Goal: Transaction & Acquisition: Download file/media

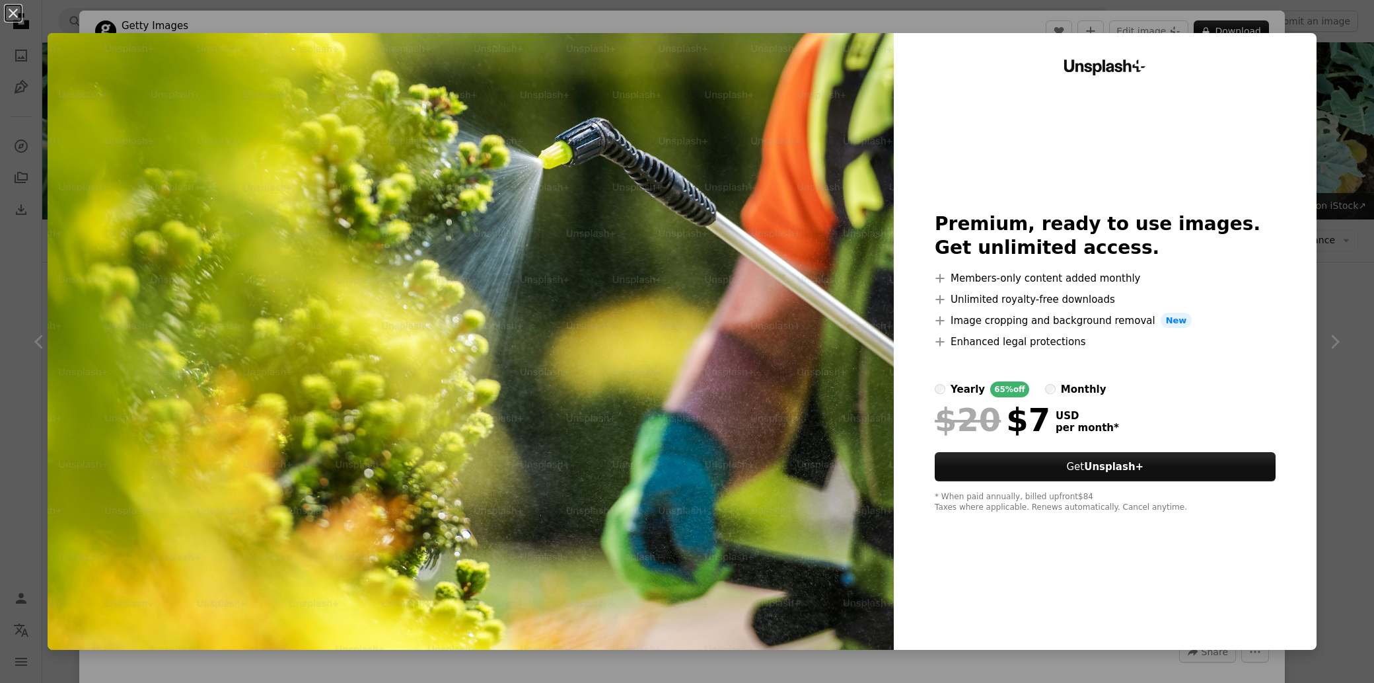
scroll to position [293, 0]
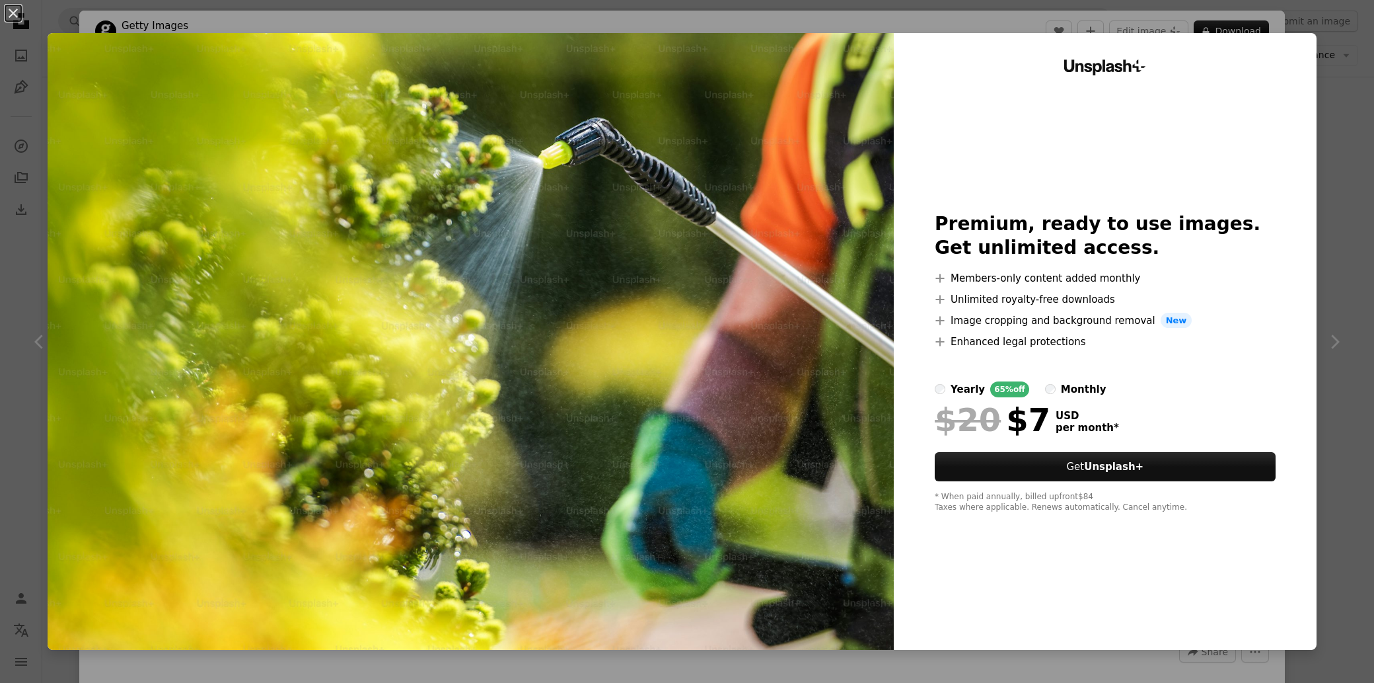
click at [1349, 575] on div "An X shape Unsplash+ Premium, ready to use images. Get unlimited access. A plus…" at bounding box center [687, 341] width 1374 height 683
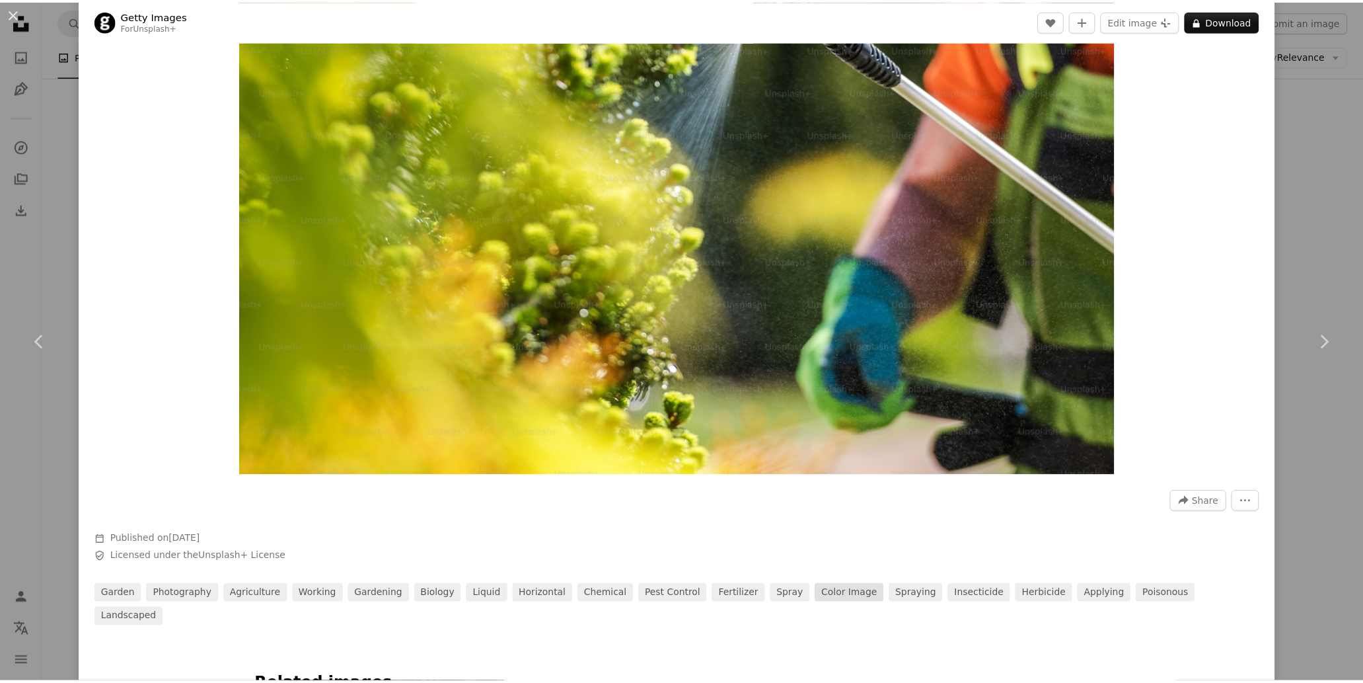
scroll to position [293, 0]
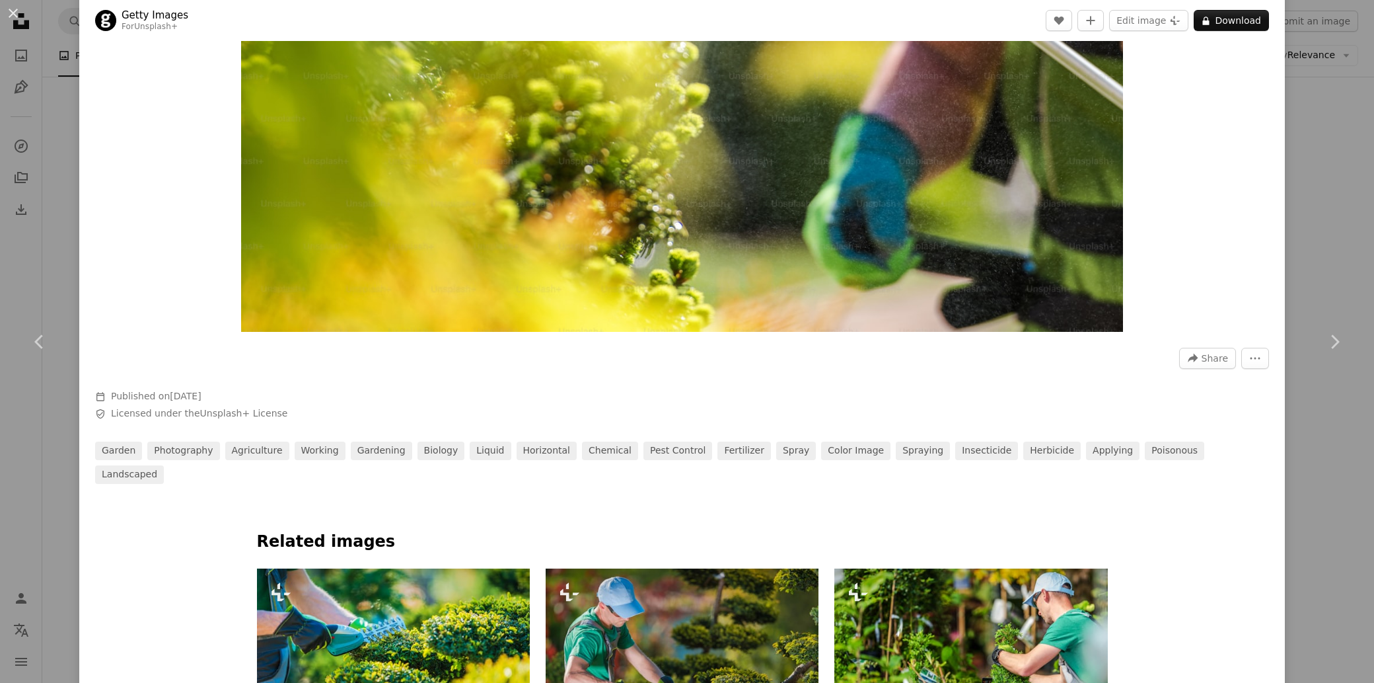
drag, startPoint x: 1329, startPoint y: 533, endPoint x: 1320, endPoint y: 534, distance: 8.7
click at [1328, 531] on div "An X shape Chevron left Chevron right Getty Images For Unsplash+ A heart A plus…" at bounding box center [687, 341] width 1374 height 683
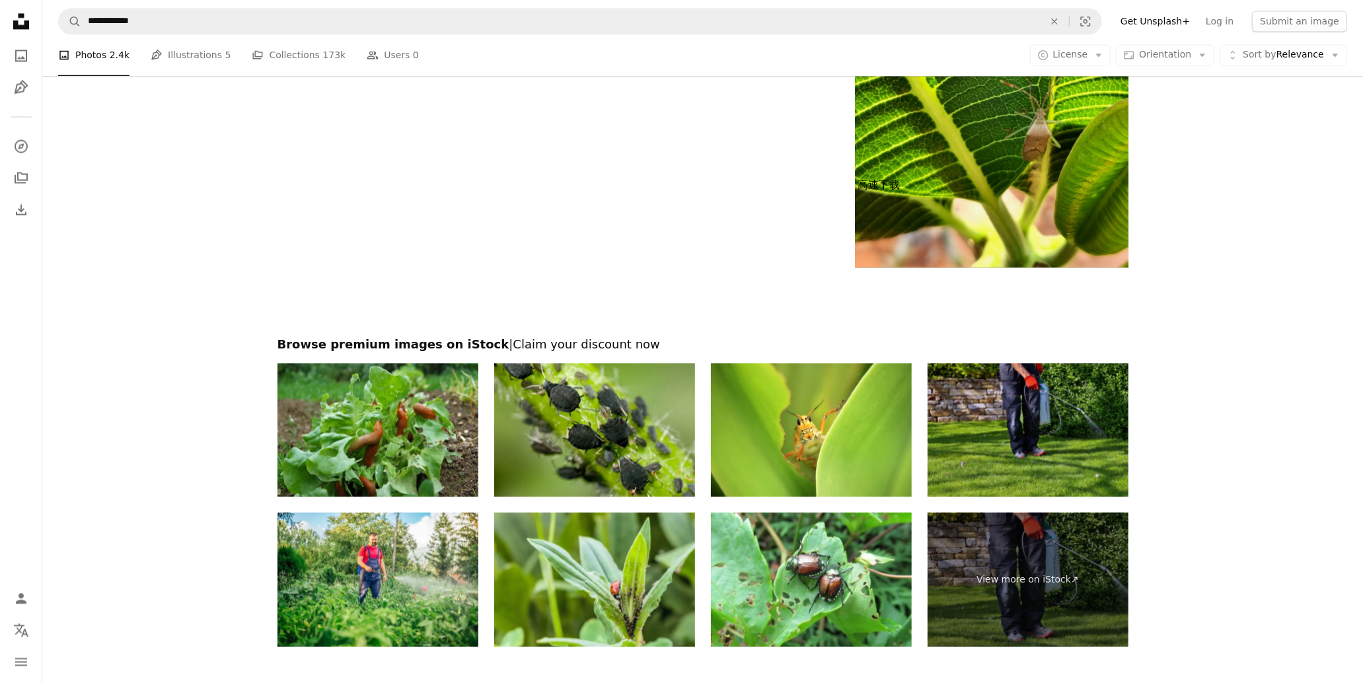
scroll to position [2422, 0]
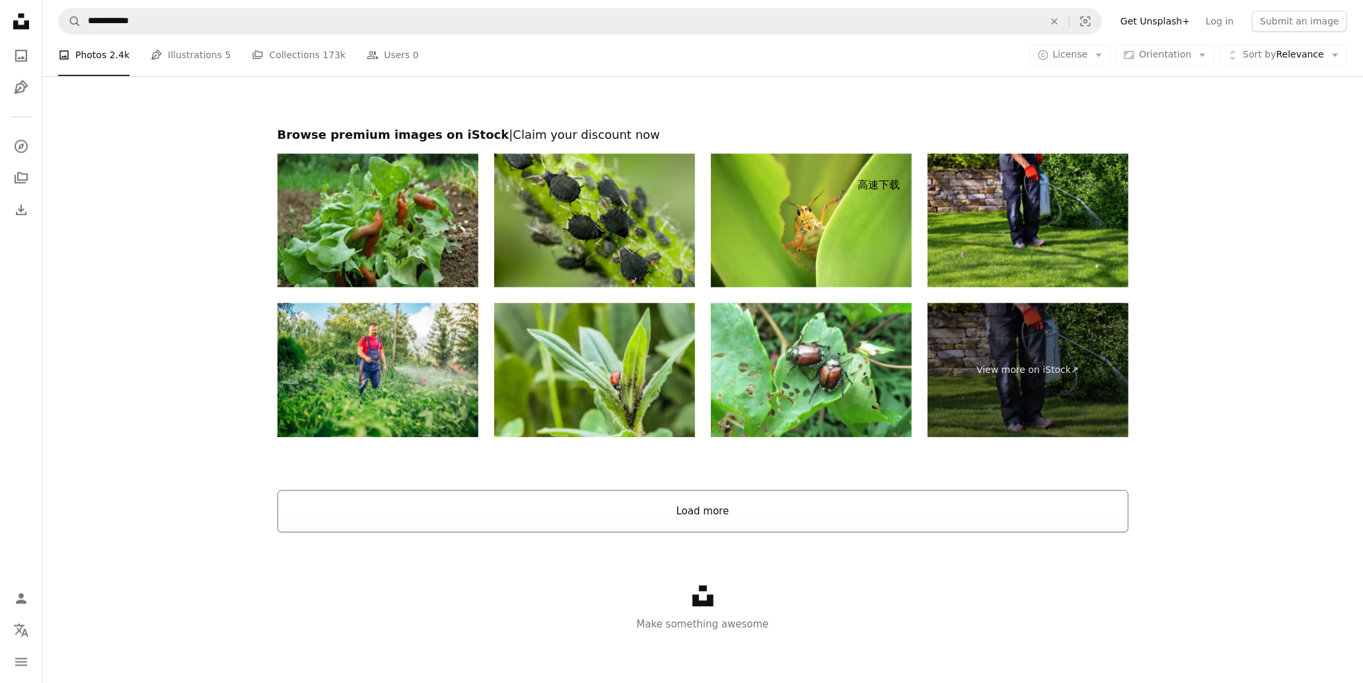
click at [700, 511] on button "Load more" at bounding box center [703, 511] width 851 height 42
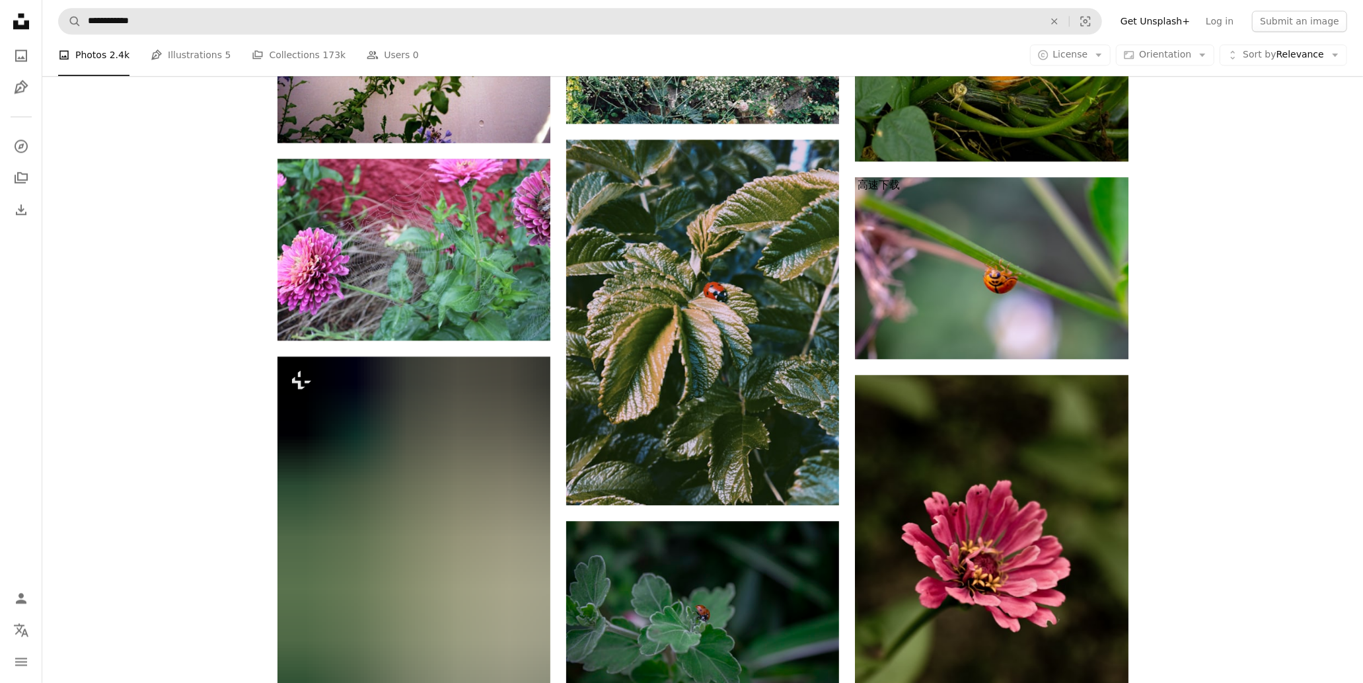
scroll to position [14865, 0]
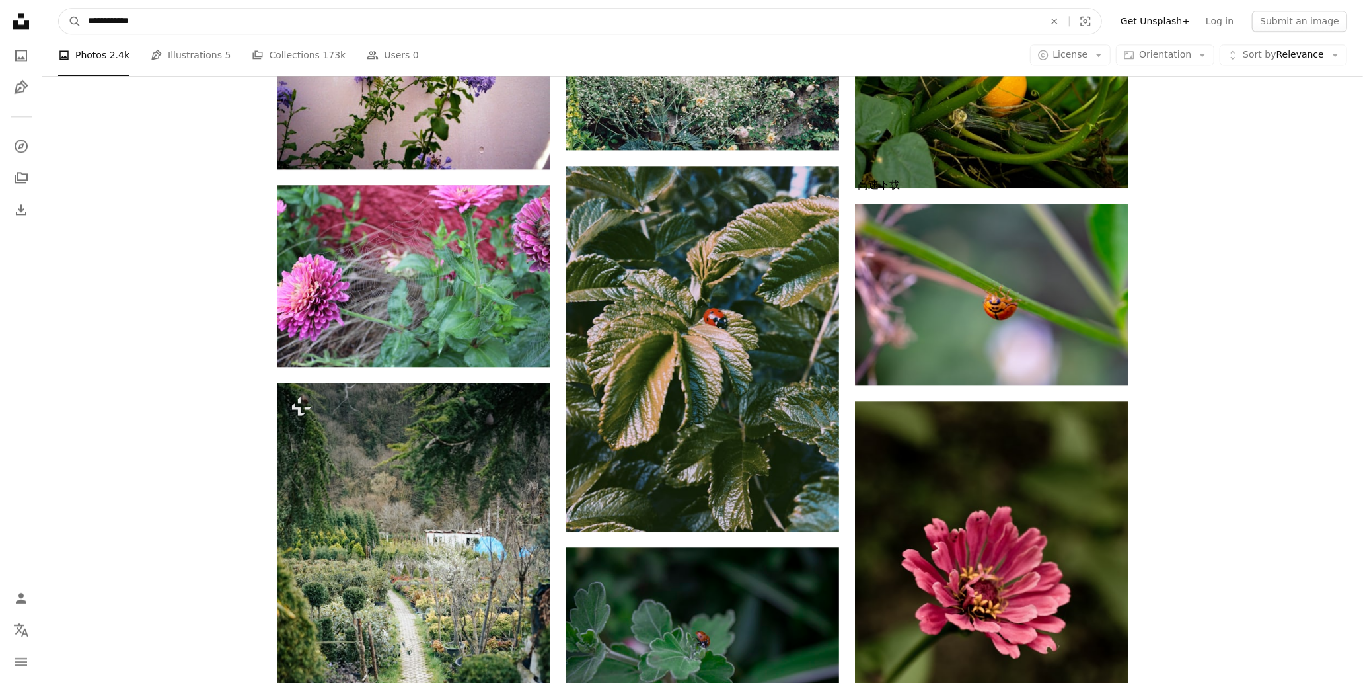
click at [140, 11] on input "**********" at bounding box center [560, 21] width 959 height 25
click at [204, 27] on input "**********" at bounding box center [560, 21] width 959 height 25
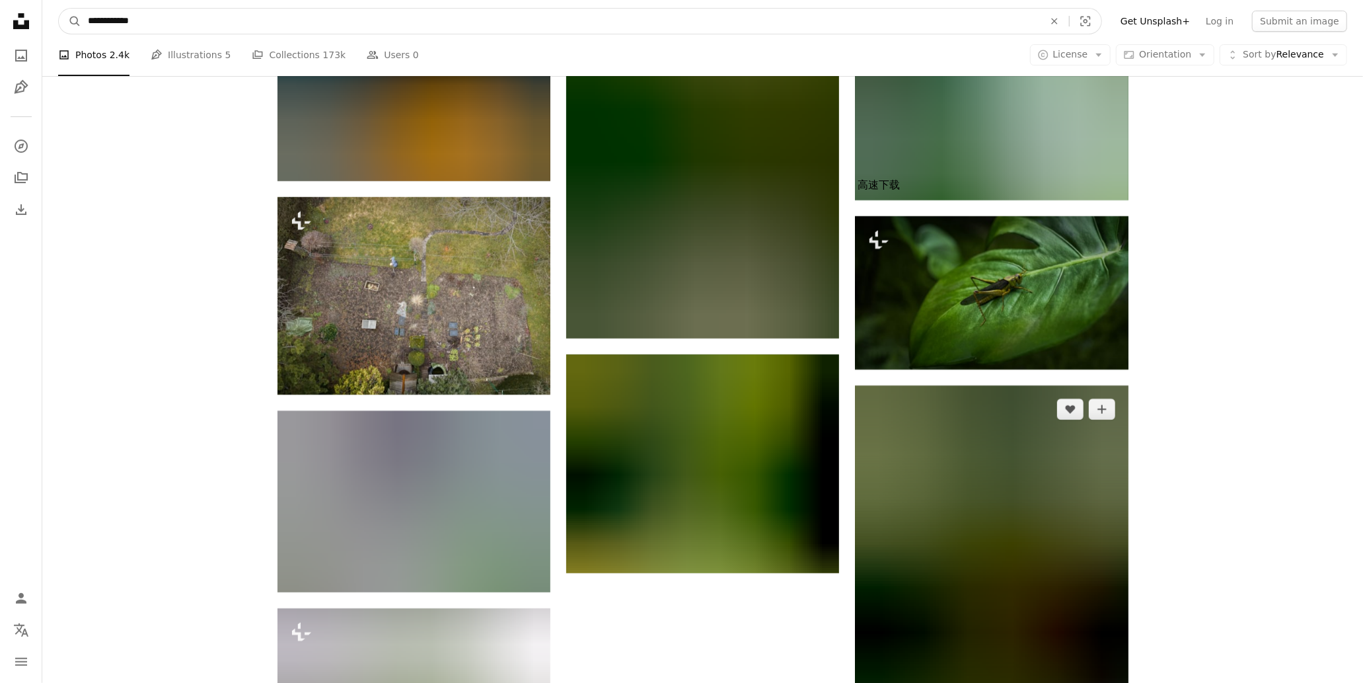
scroll to position [16261, 0]
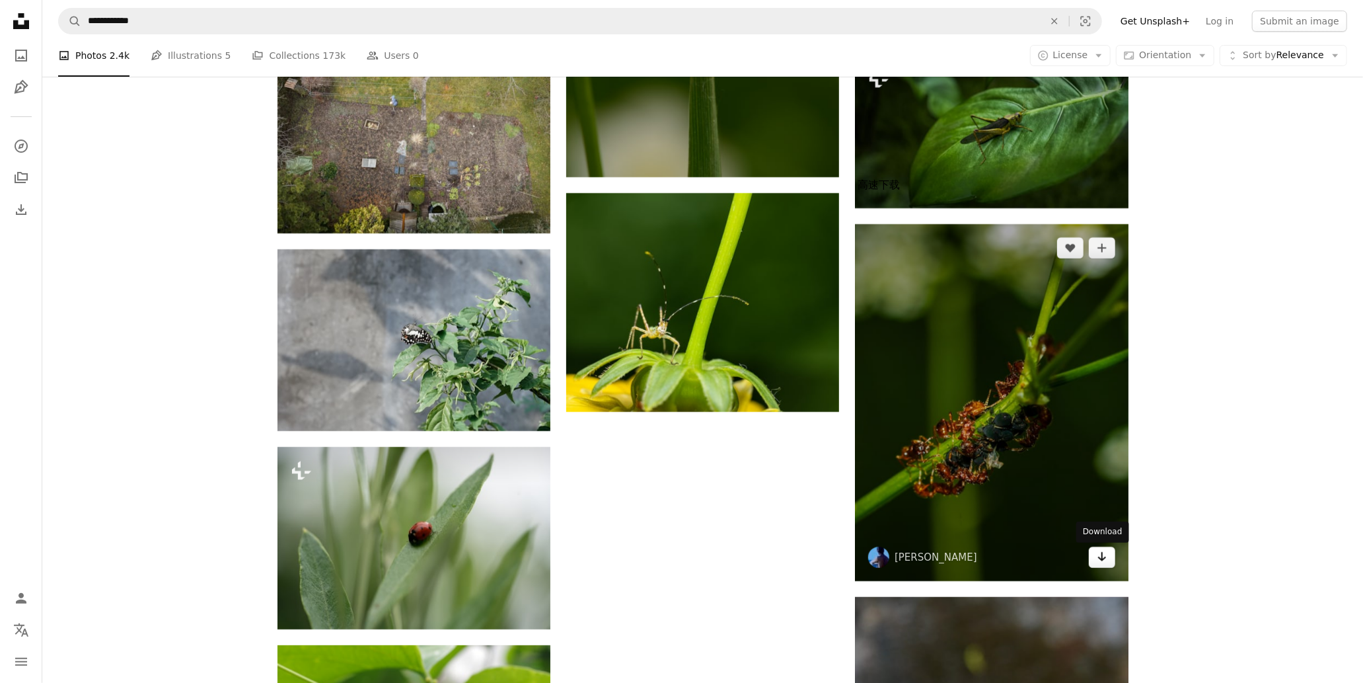
click at [1111, 556] on link "Arrow pointing down" at bounding box center [1102, 556] width 26 height 21
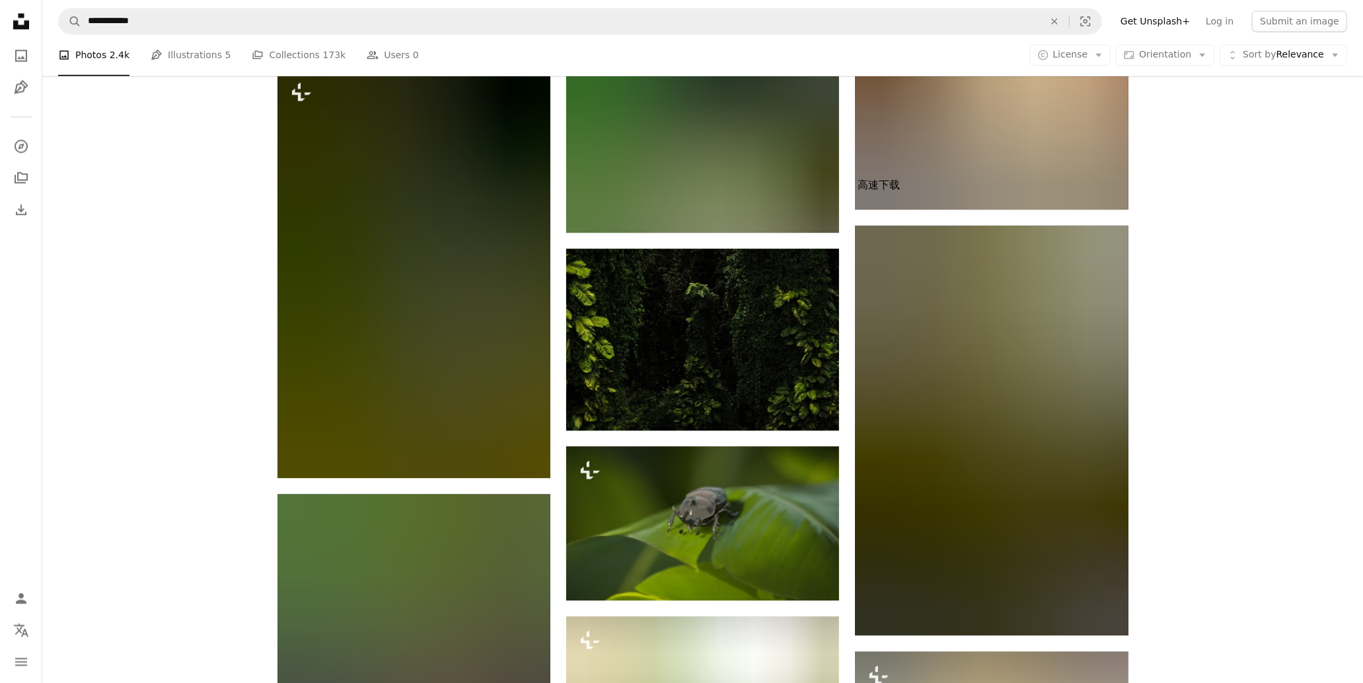
scroll to position [23195, 0]
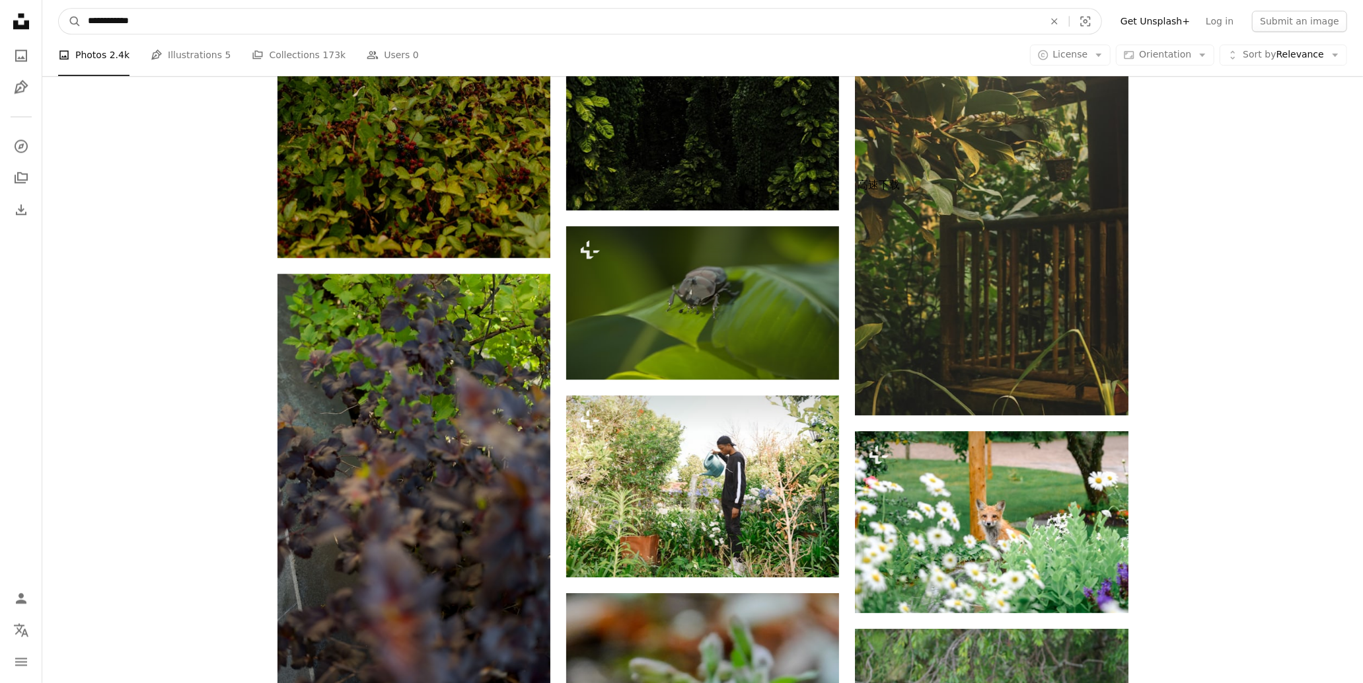
drag, startPoint x: 119, startPoint y: 22, endPoint x: 48, endPoint y: 37, distance: 72.3
click at [48, 37] on nav "**********" at bounding box center [702, 21] width 1321 height 42
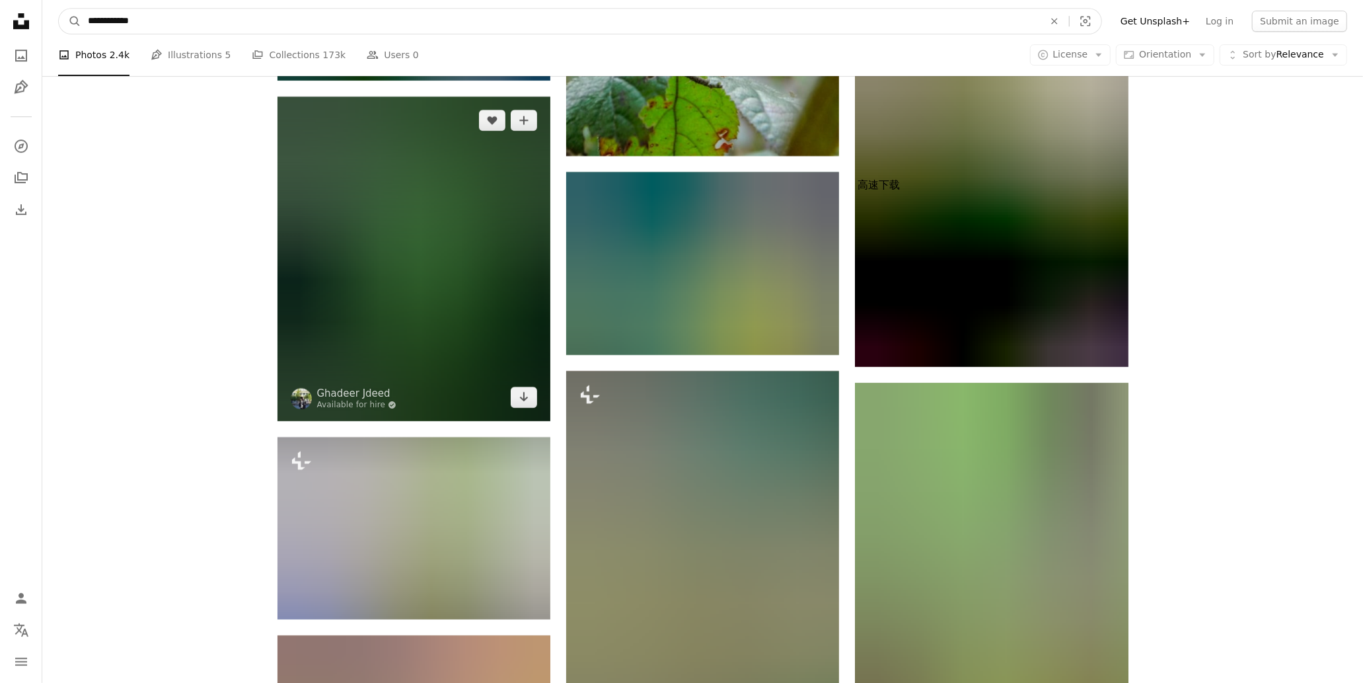
scroll to position [24076, 0]
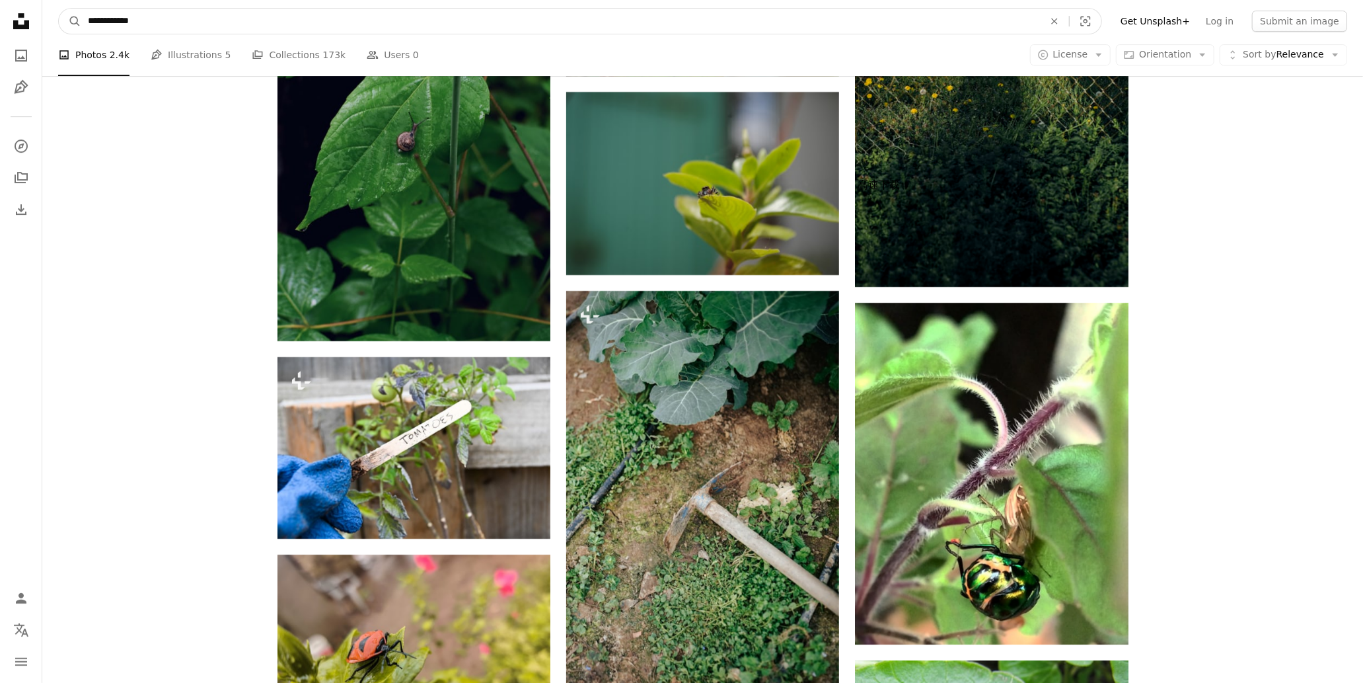
type input "****"
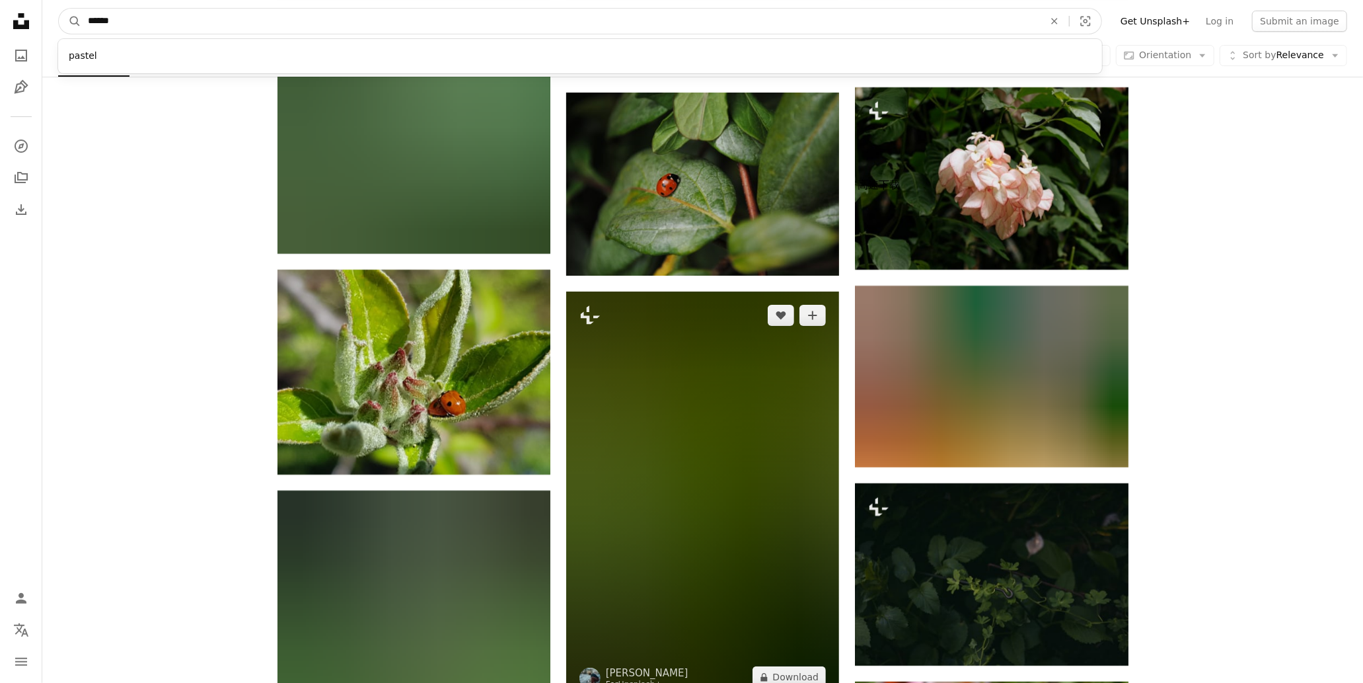
scroll to position [28922, 0]
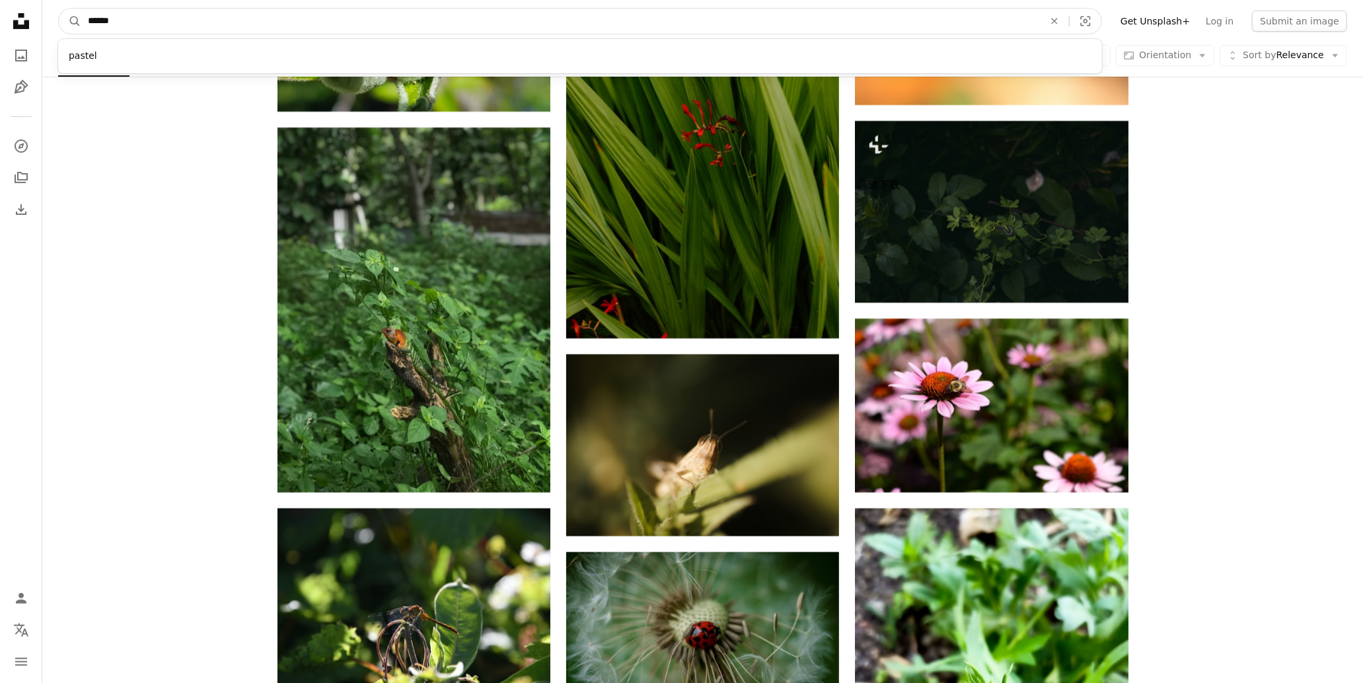
click at [353, 16] on input "****" at bounding box center [560, 21] width 959 height 25
click button "A magnifying glass" at bounding box center [70, 21] width 22 height 25
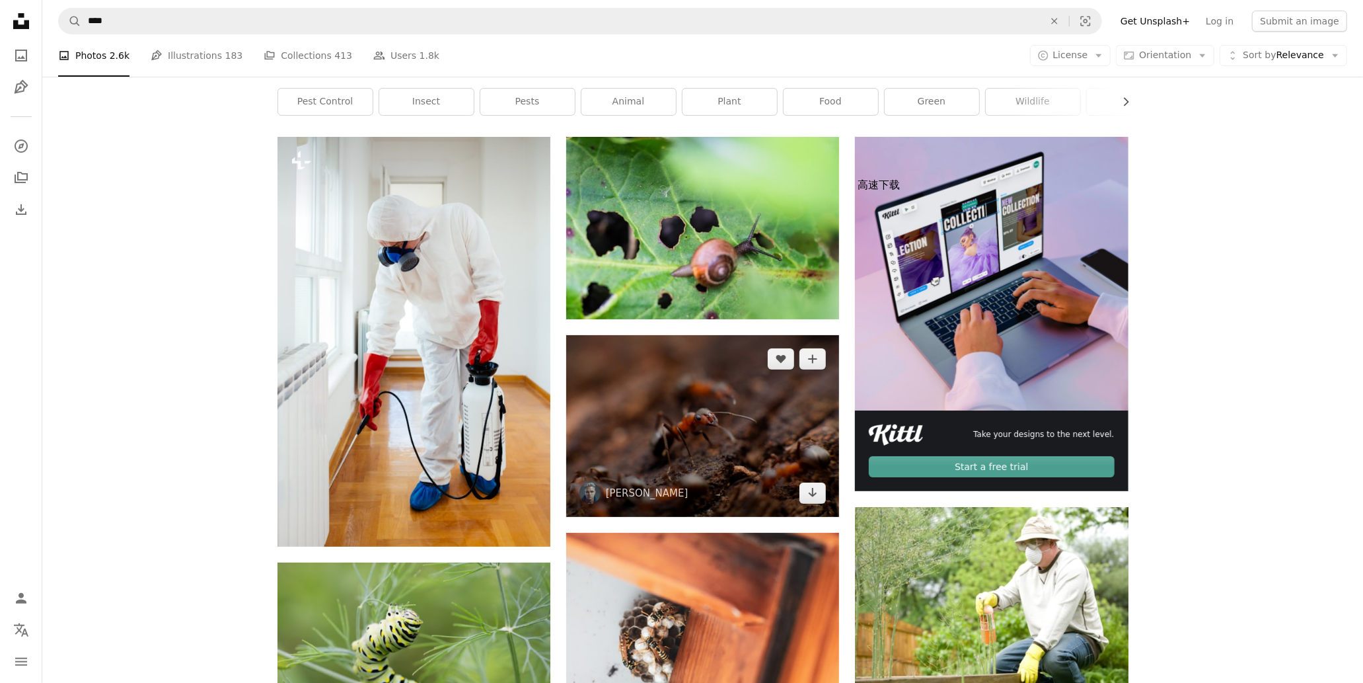
scroll to position [220, 0]
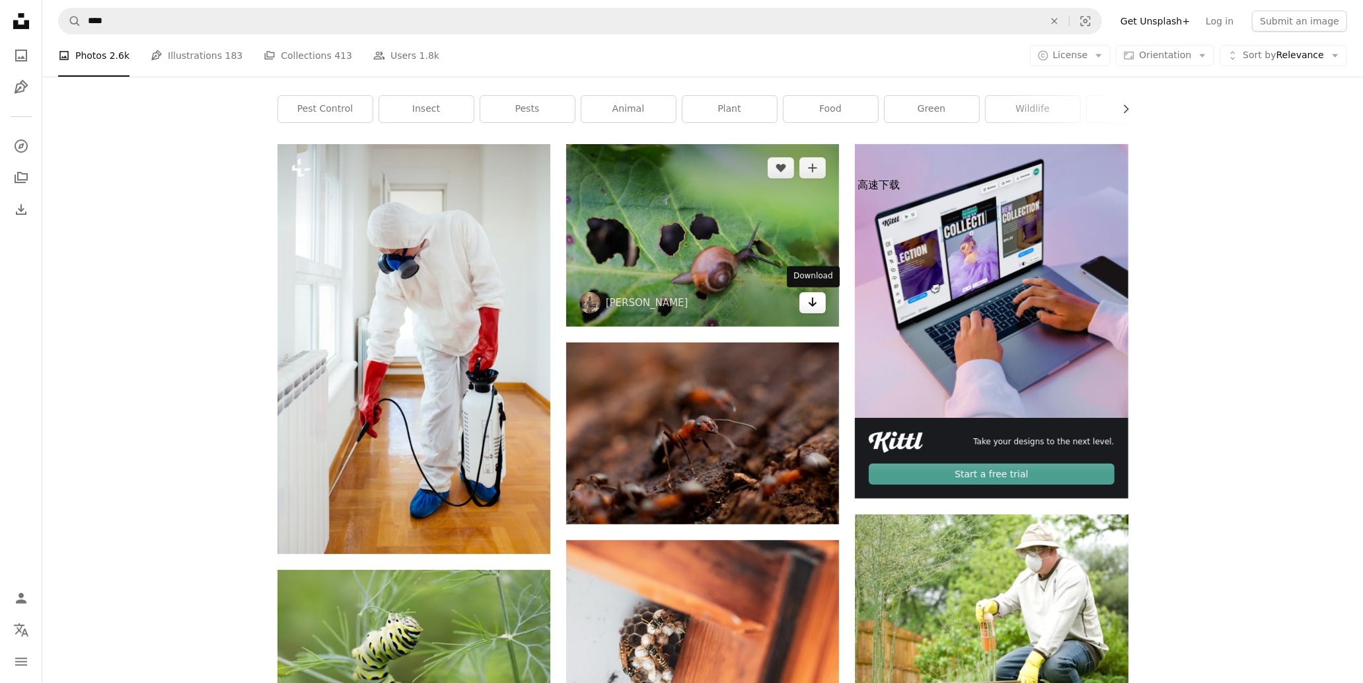
click at [816, 307] on icon "Arrow pointing down" at bounding box center [812, 302] width 11 height 16
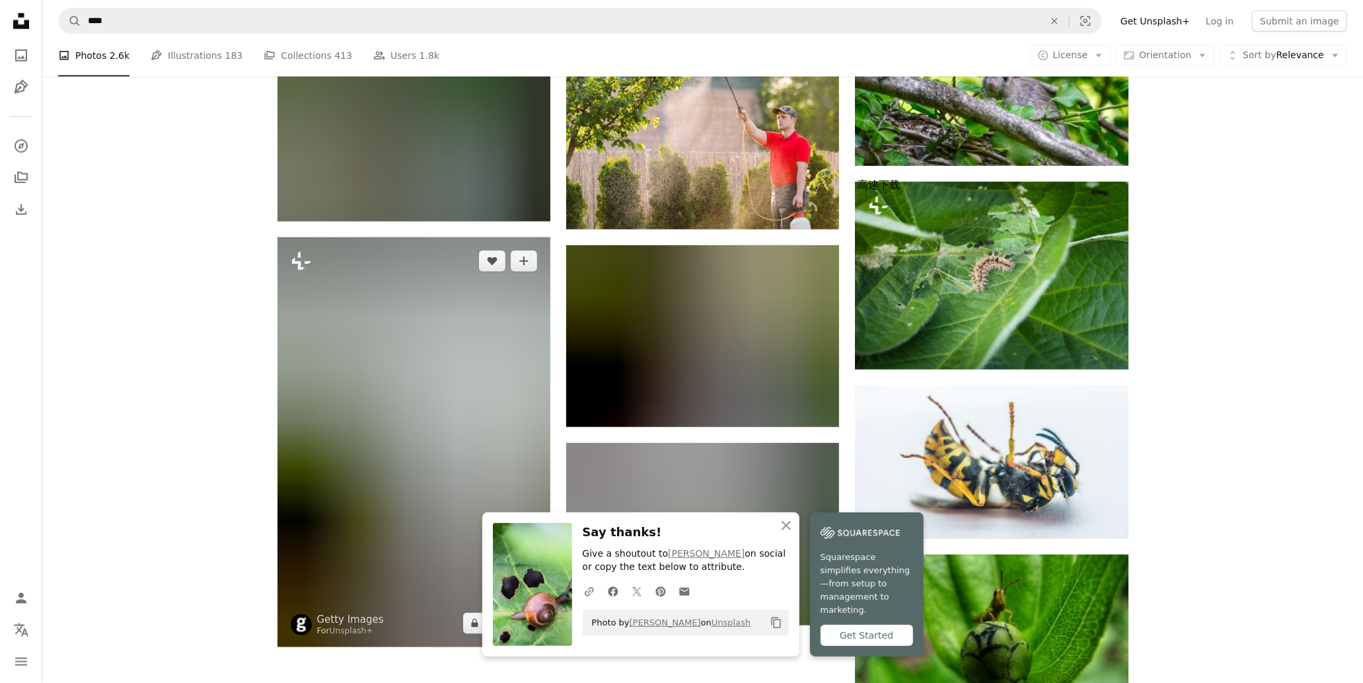
scroll to position [1174, 0]
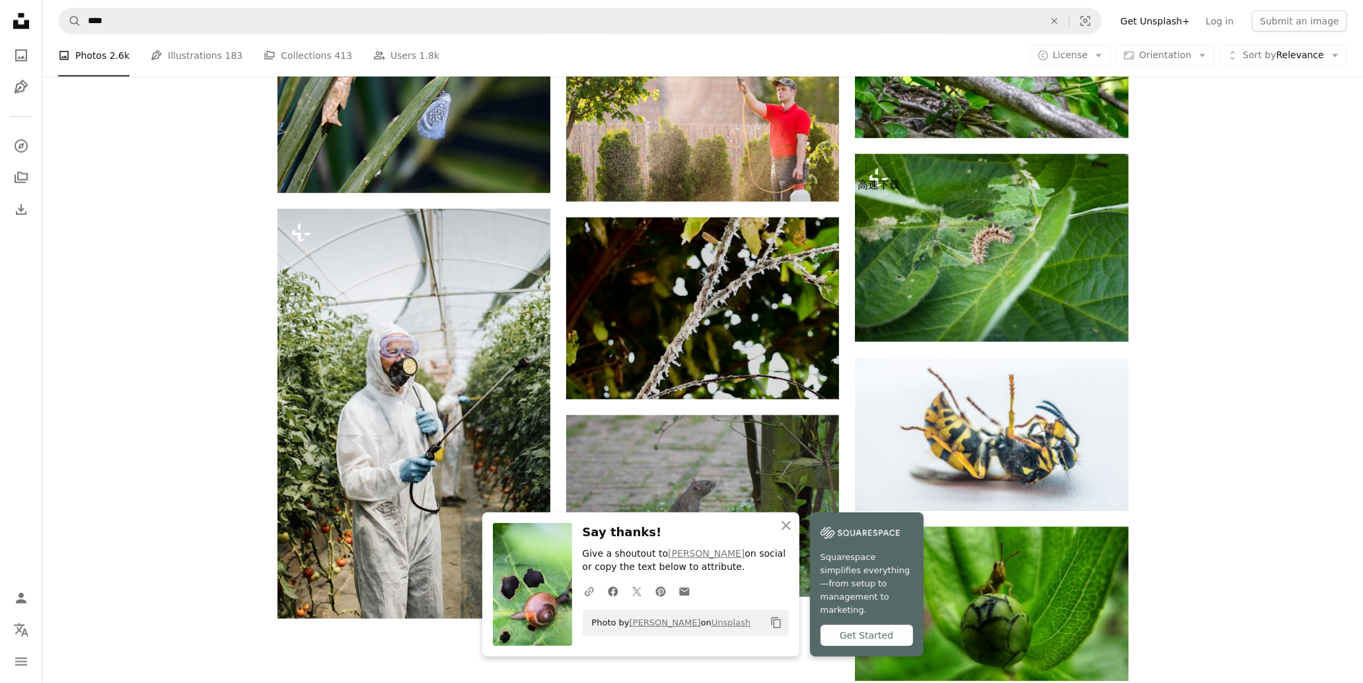
click at [1241, 523] on div "Plus sign for Unsplash+ A heart A plus sign Getty Images For Unsplash+ A lock D…" at bounding box center [702, 144] width 1321 height 1909
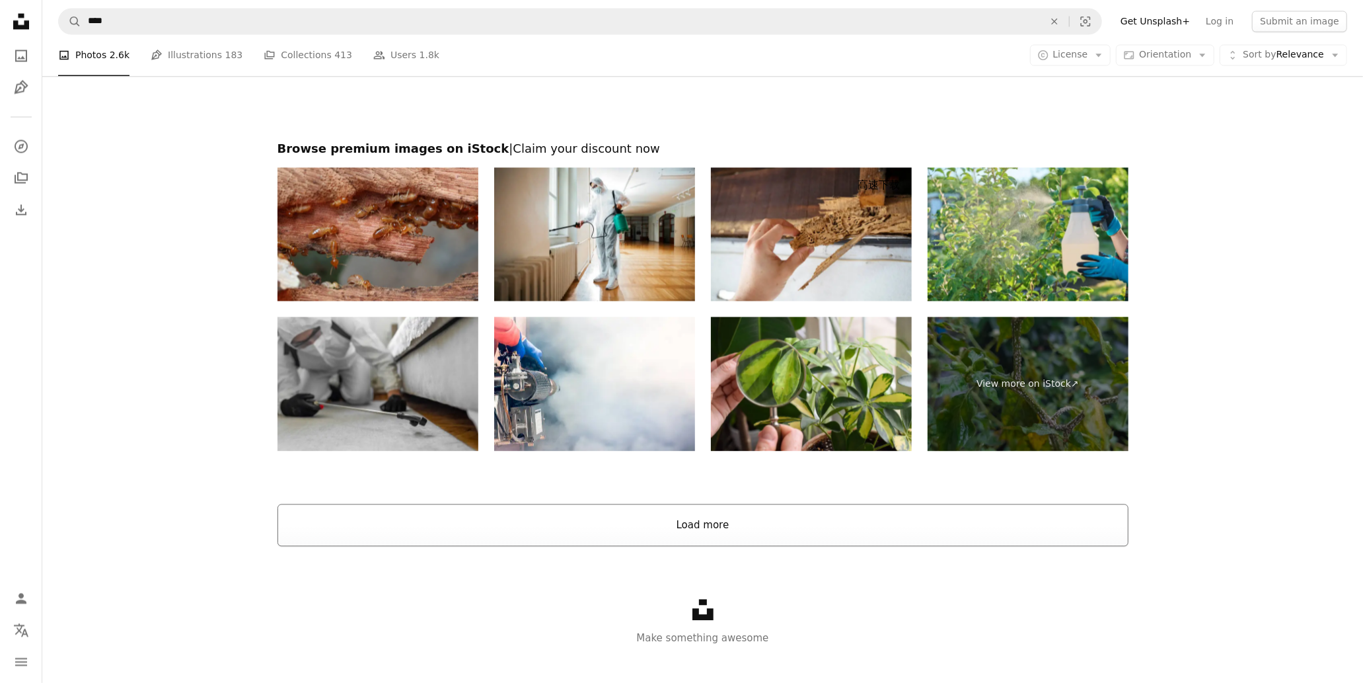
click at [723, 524] on button "Load more" at bounding box center [703, 524] width 851 height 42
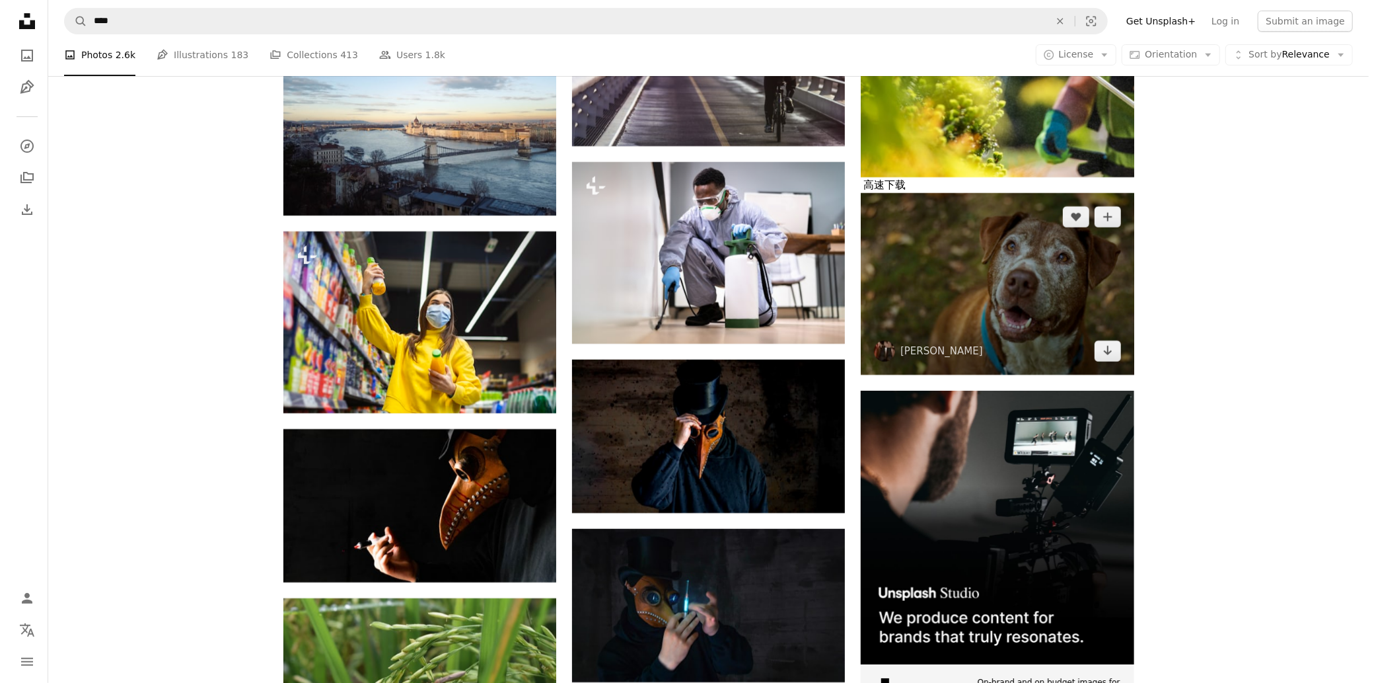
scroll to position [3890, 0]
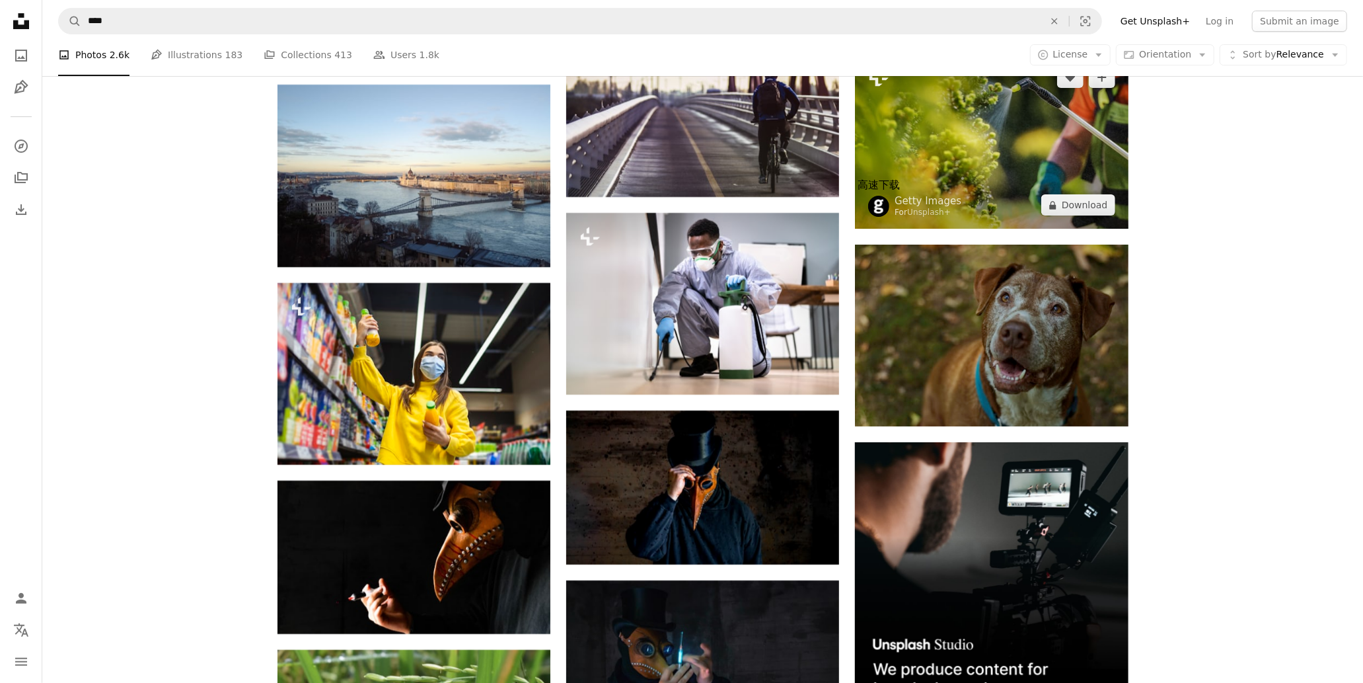
click at [982, 189] on img at bounding box center [991, 141] width 273 height 175
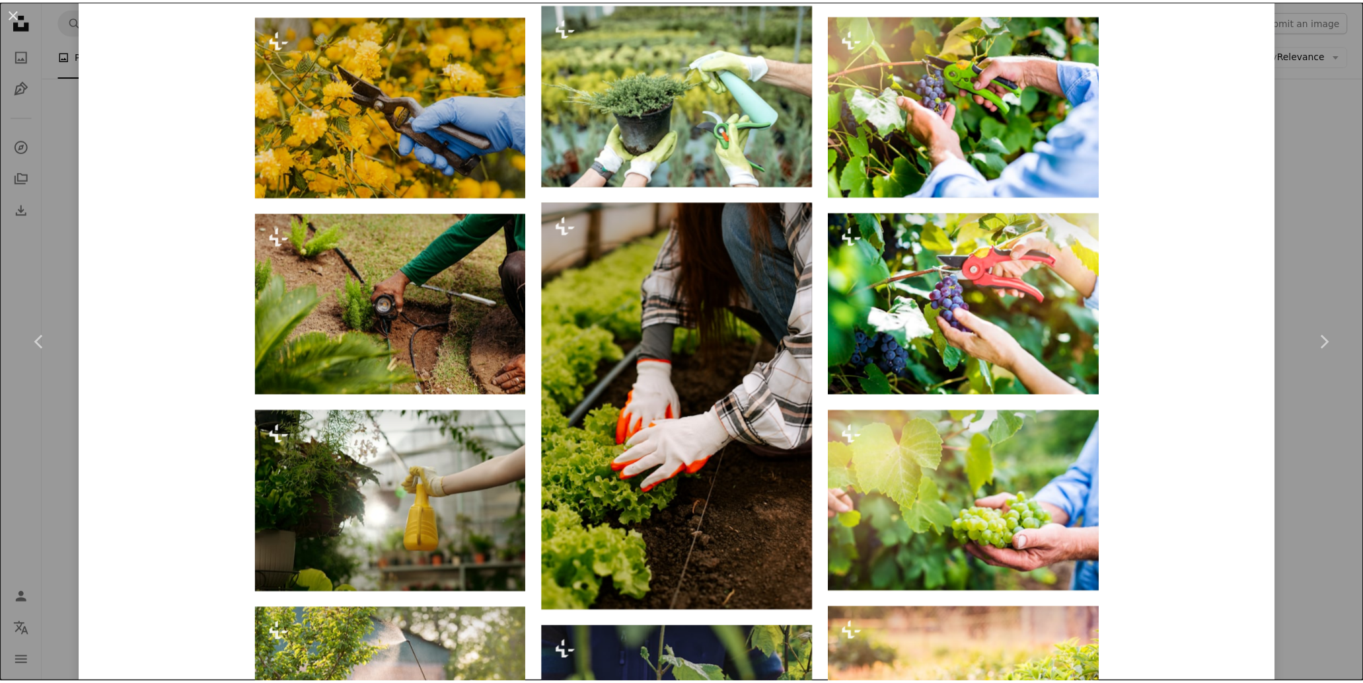
scroll to position [1468, 0]
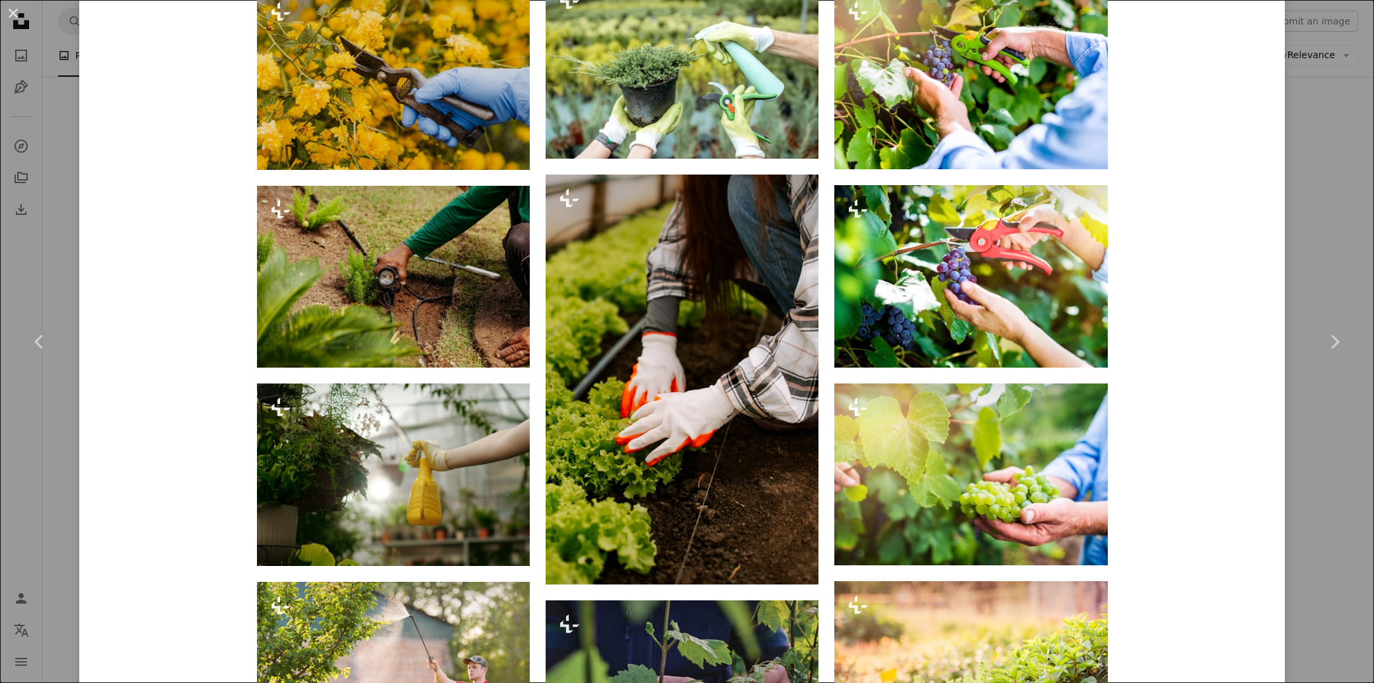
drag, startPoint x: 1293, startPoint y: 485, endPoint x: 1263, endPoint y: 482, distance: 29.9
click at [1293, 484] on div "An X shape Chevron left Chevron right Getty Images For Unsplash+ A heart A plus…" at bounding box center [687, 341] width 1374 height 683
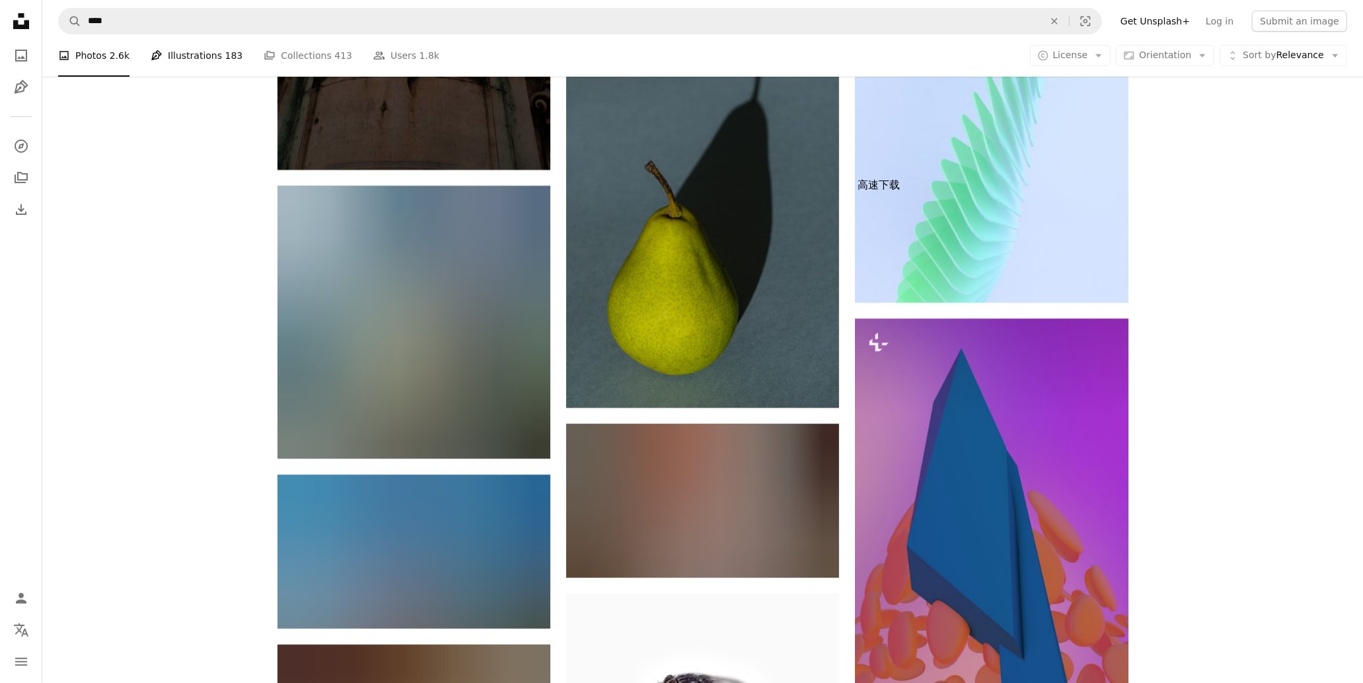
scroll to position [20849, 0]
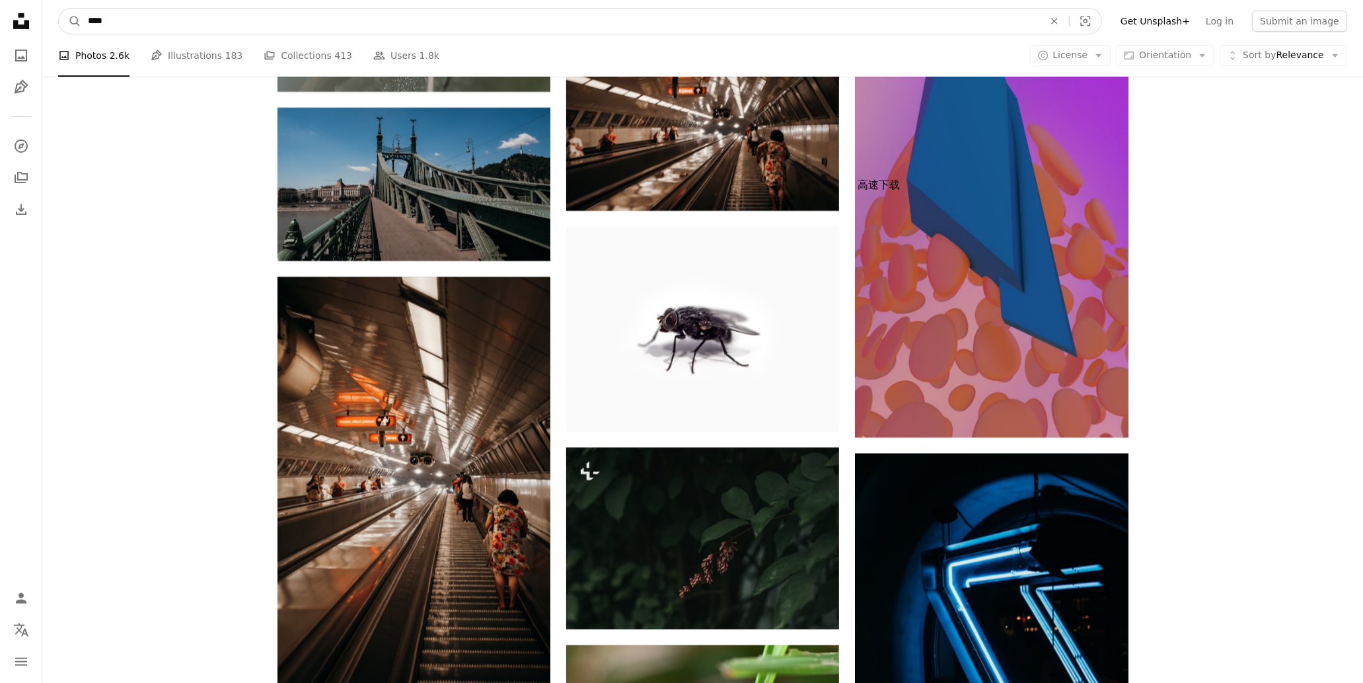
click at [157, 15] on input "****" at bounding box center [560, 21] width 959 height 25
type input "**********"
click button "A magnifying glass" at bounding box center [70, 21] width 22 height 25
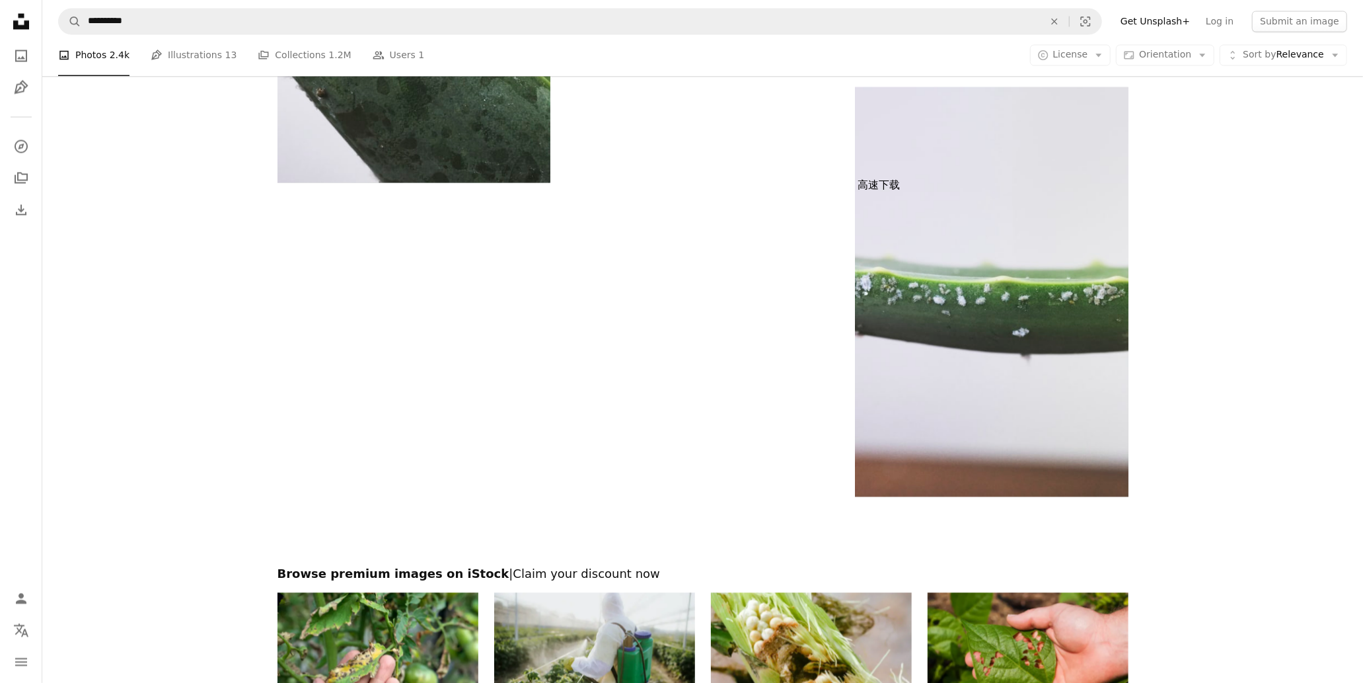
scroll to position [2202, 0]
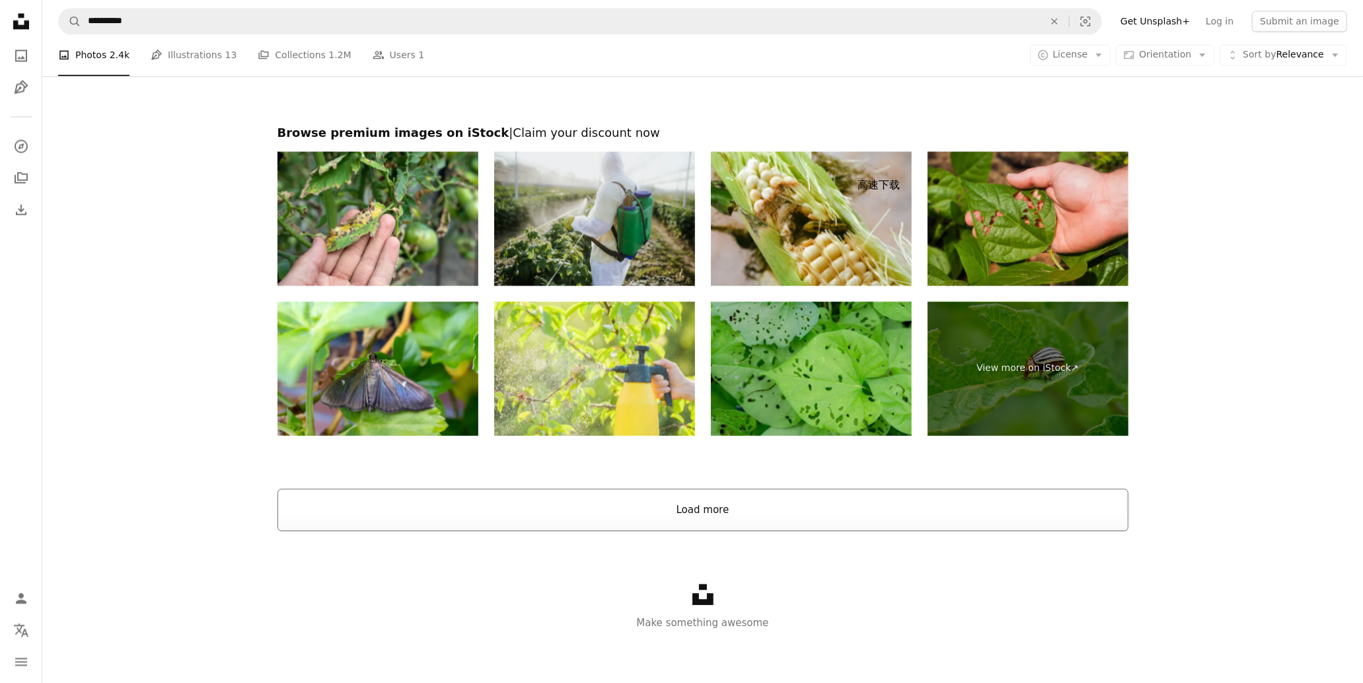
click at [714, 511] on button "Load more" at bounding box center [703, 509] width 851 height 42
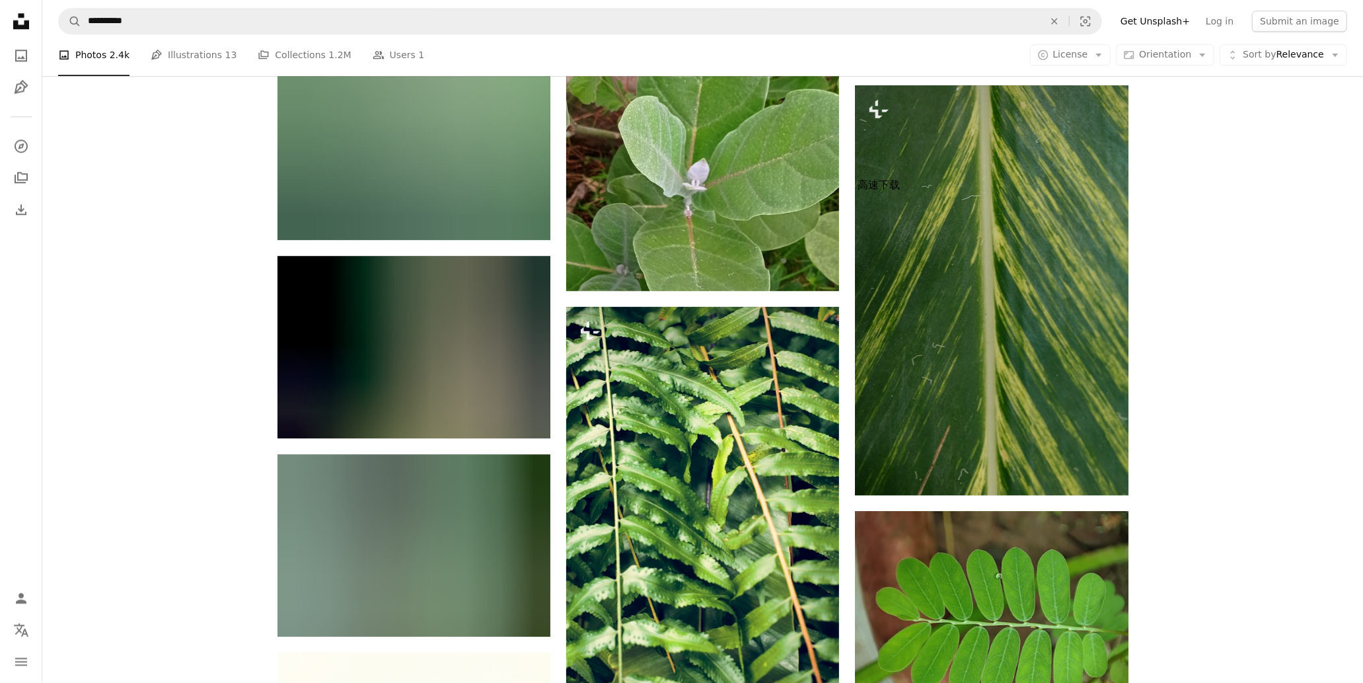
scroll to position [28009, 0]
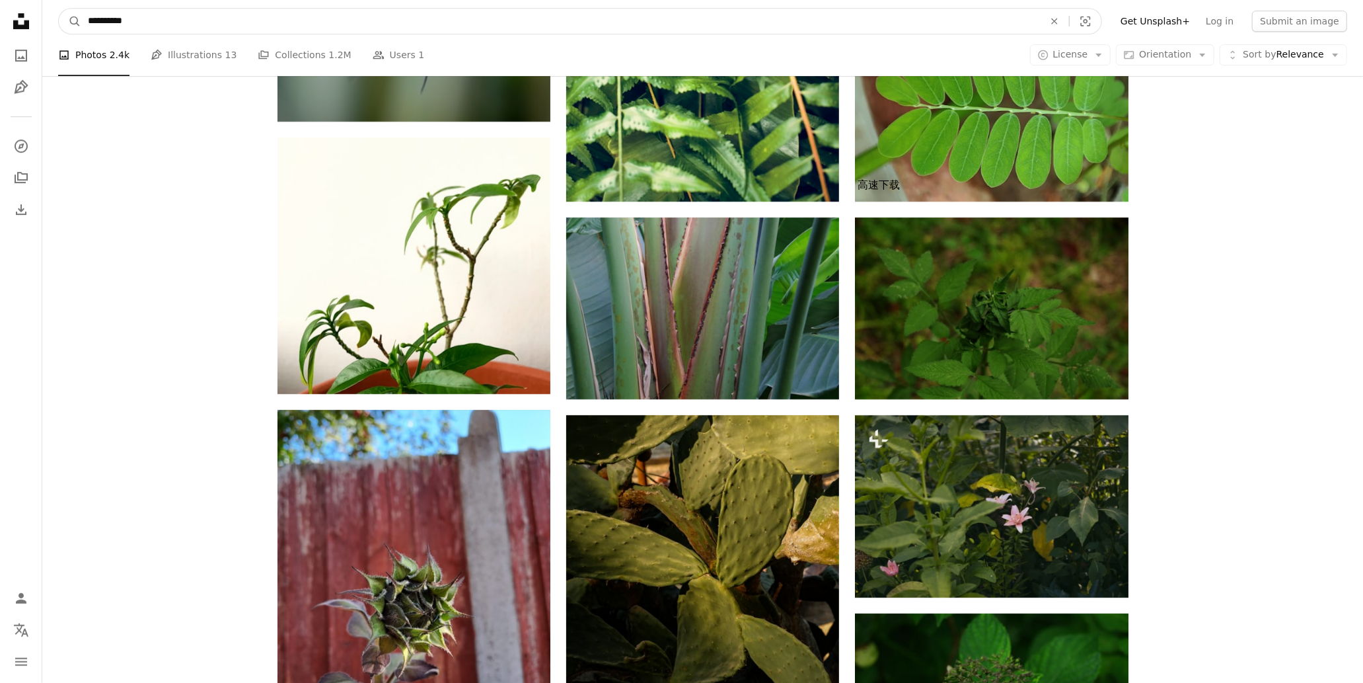
drag, startPoint x: 229, startPoint y: 15, endPoint x: 8, endPoint y: -5, distance: 221.6
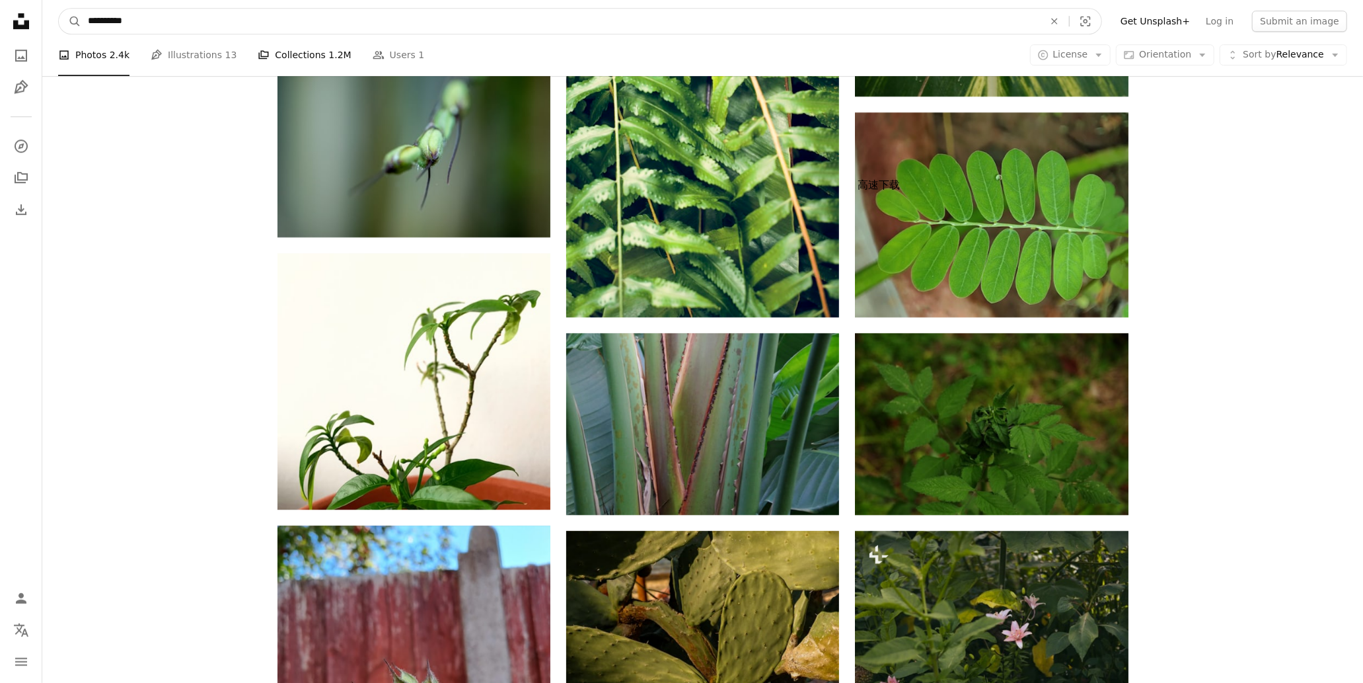
paste input "****"
type input "**********"
click button "A magnifying glass" at bounding box center [70, 21] width 22 height 25
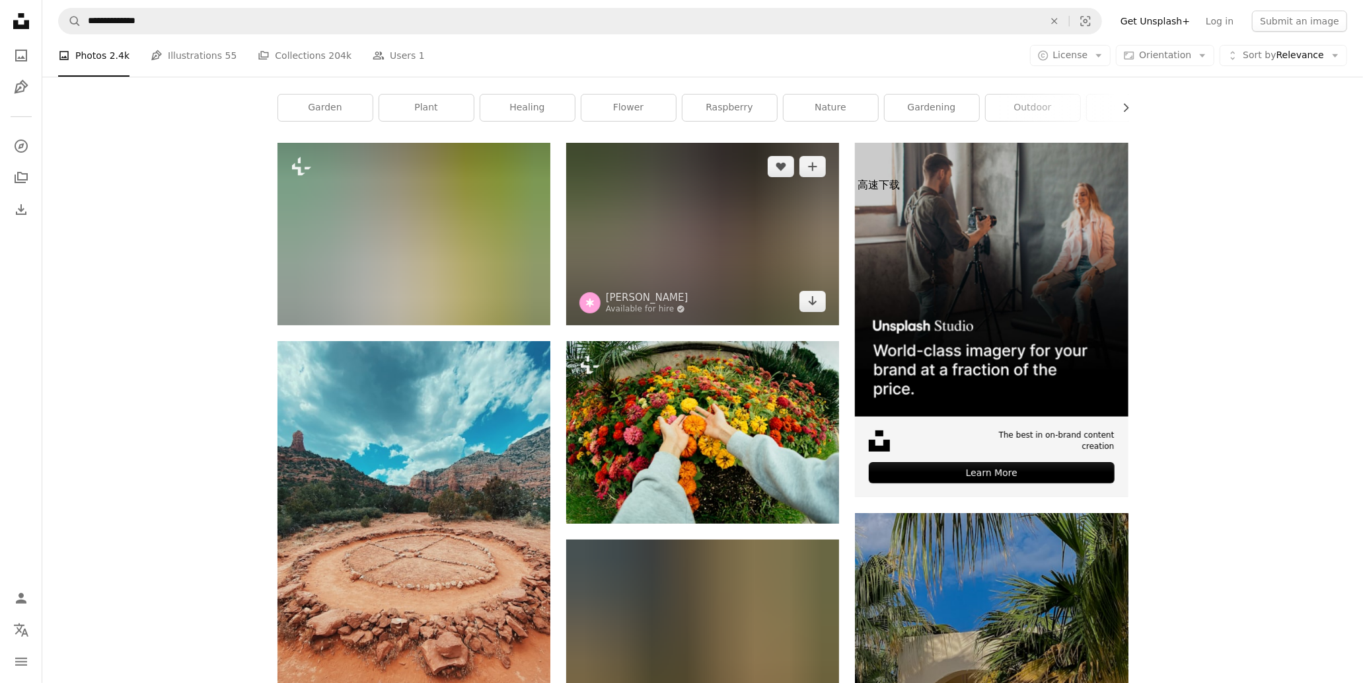
scroll to position [220, 0]
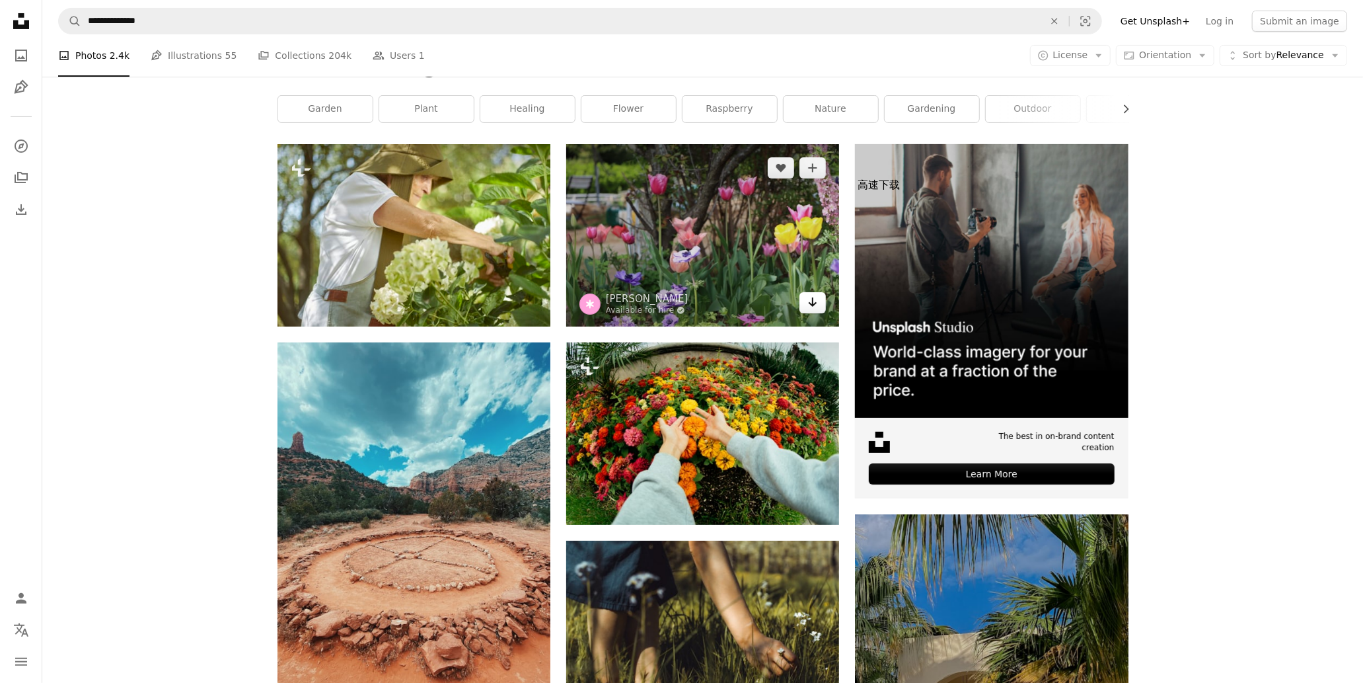
click at [811, 300] on icon "Arrow pointing down" at bounding box center [812, 302] width 11 height 16
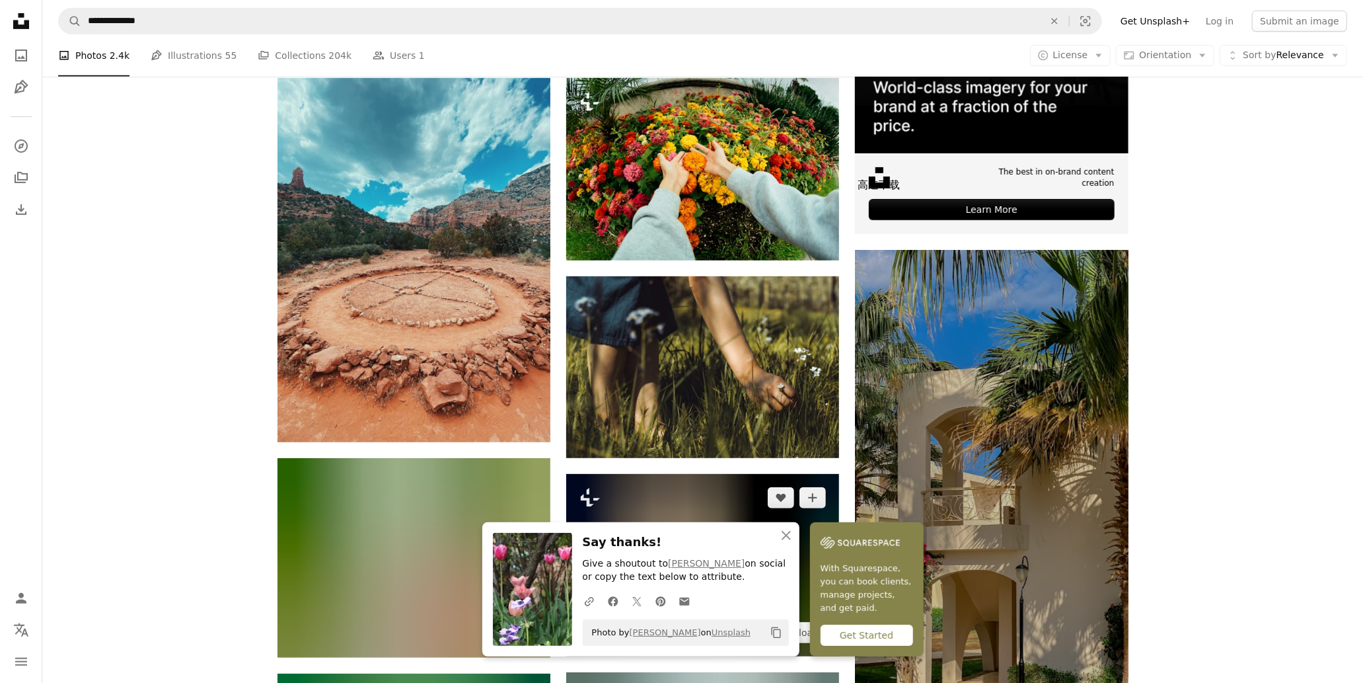
scroll to position [661, 0]
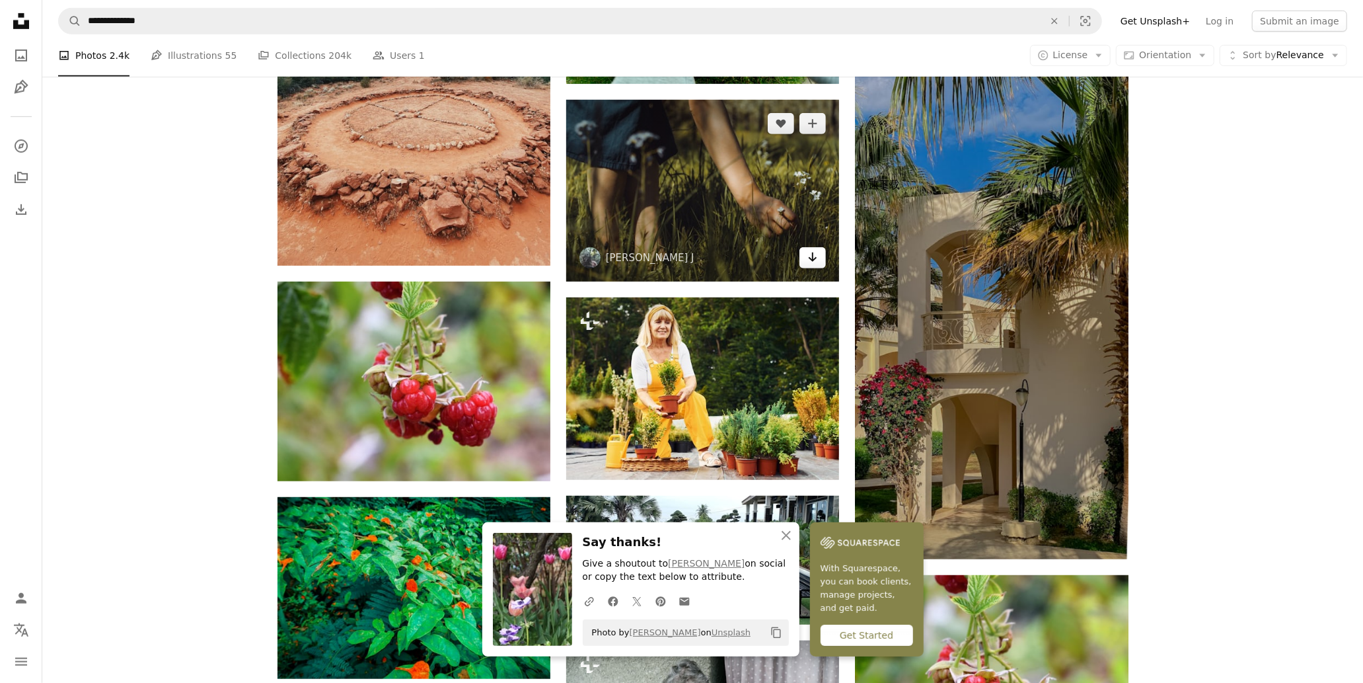
click at [821, 262] on link "Arrow pointing down" at bounding box center [812, 257] width 26 height 21
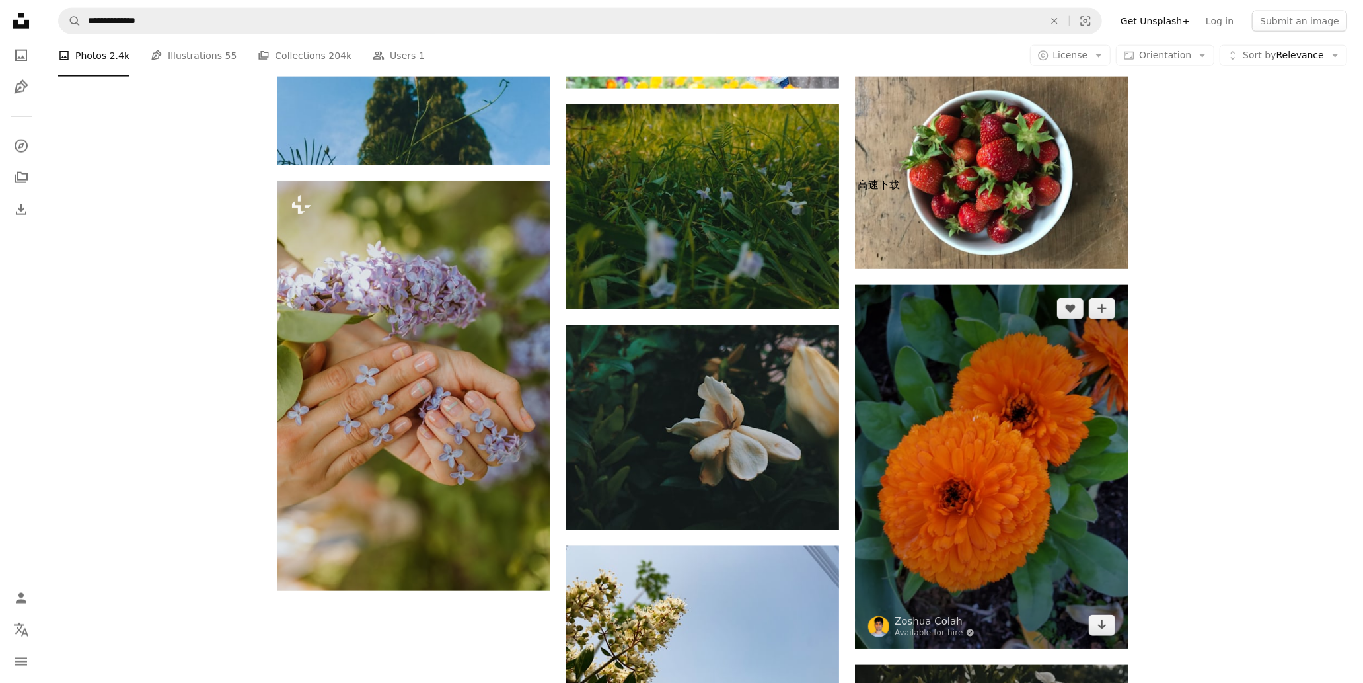
drag, startPoint x: 1236, startPoint y: 537, endPoint x: 1100, endPoint y: 480, distance: 146.9
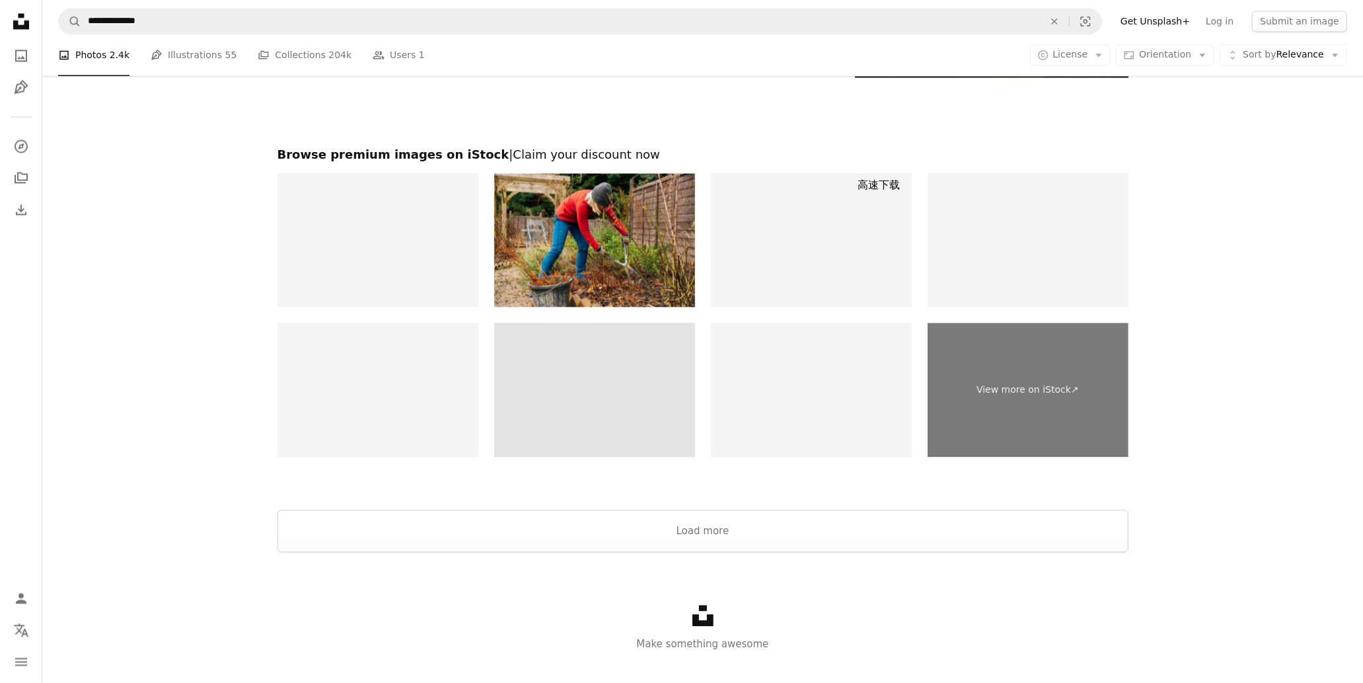
scroll to position [2349, 0]
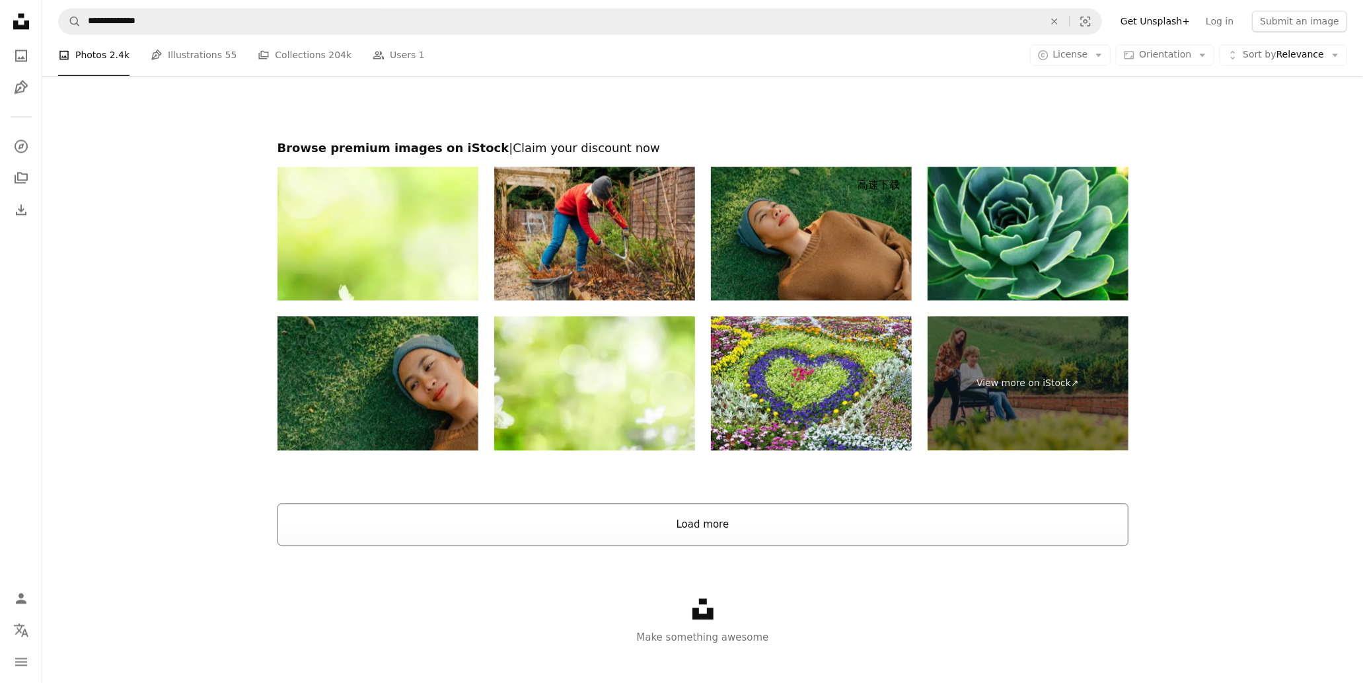
click at [729, 524] on button "Load more" at bounding box center [703, 524] width 851 height 42
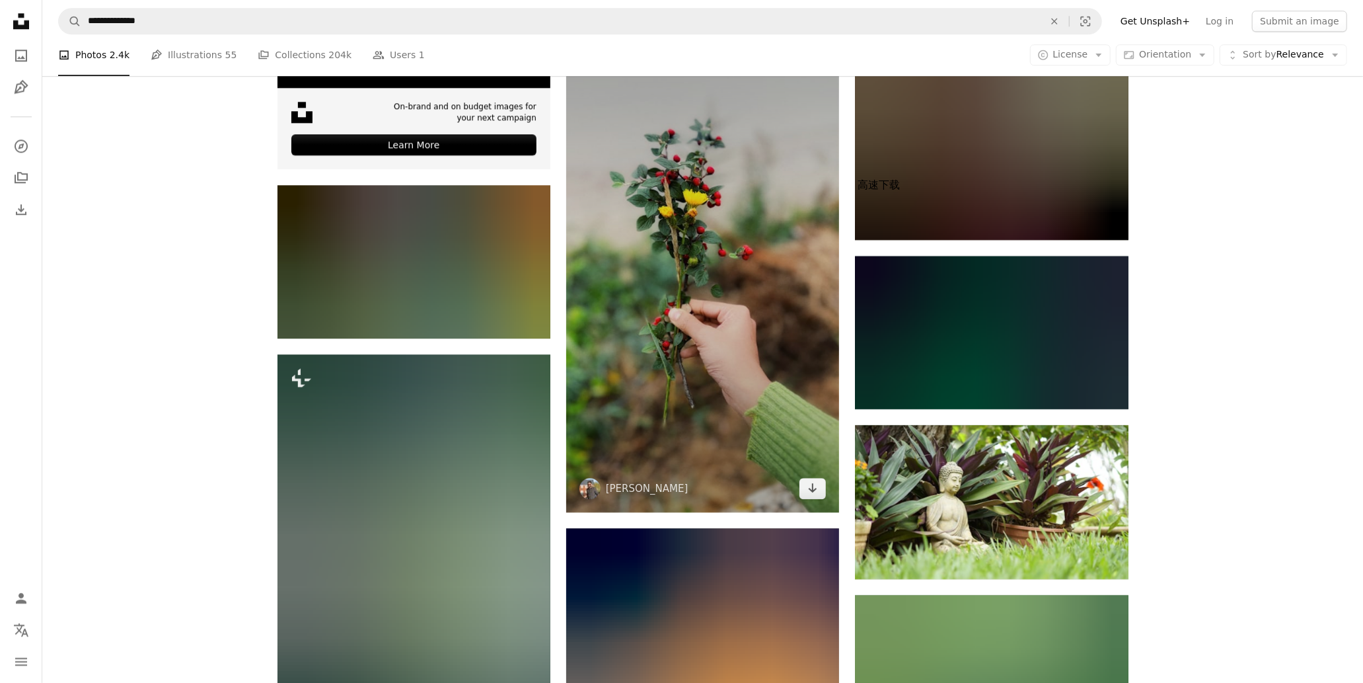
scroll to position [3010, 0]
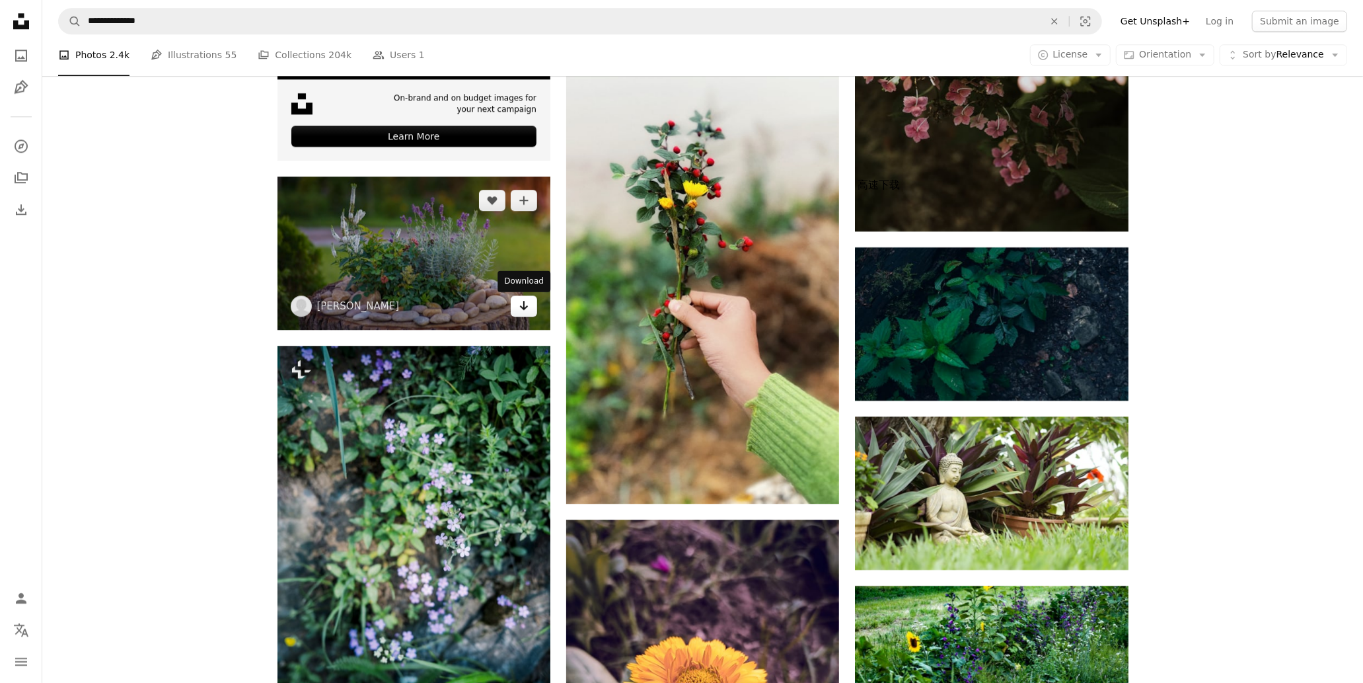
click at [519, 303] on icon "Arrow pointing down" at bounding box center [524, 305] width 11 height 16
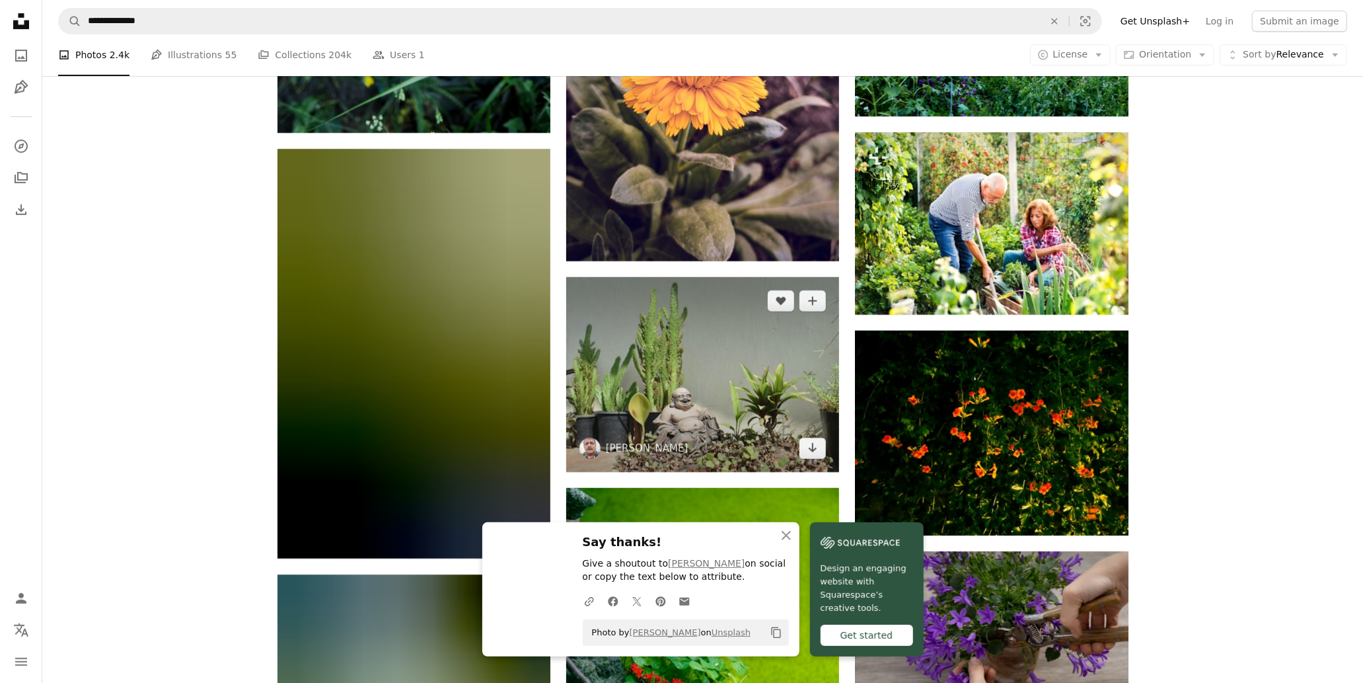
scroll to position [3744, 0]
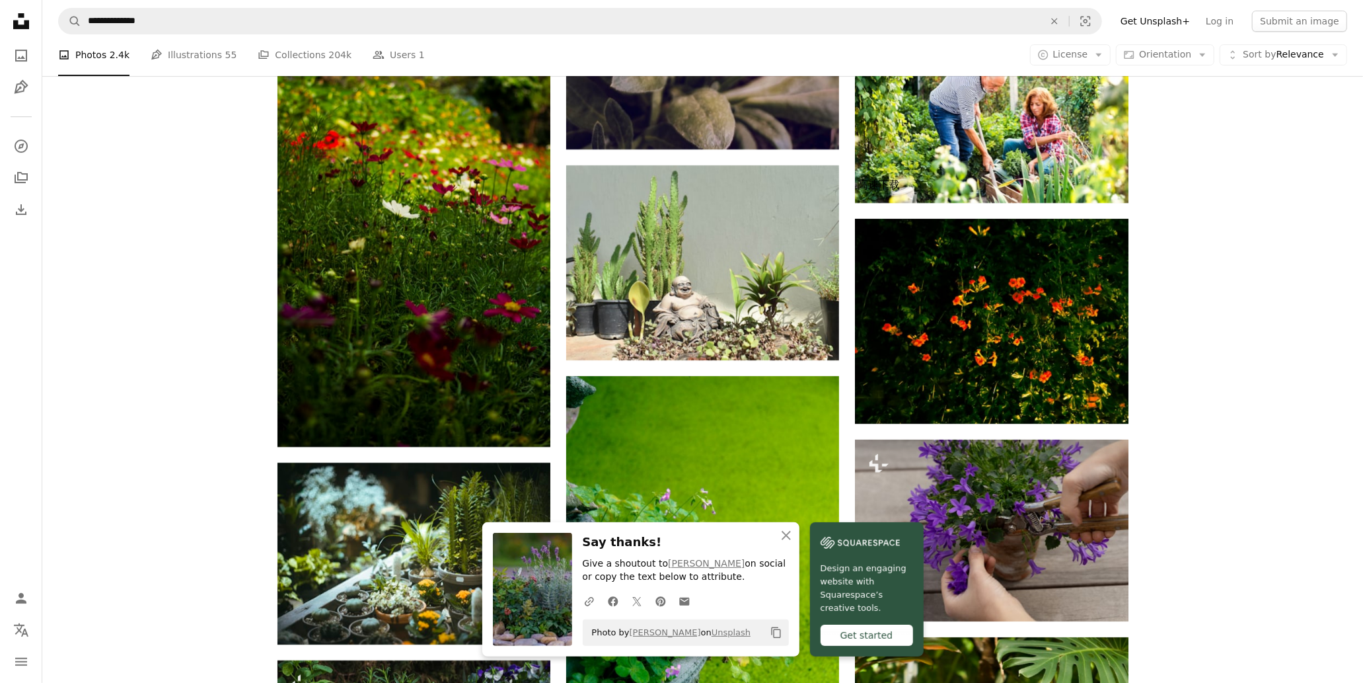
drag, startPoint x: 1253, startPoint y: 554, endPoint x: 1245, endPoint y: 552, distance: 8.7
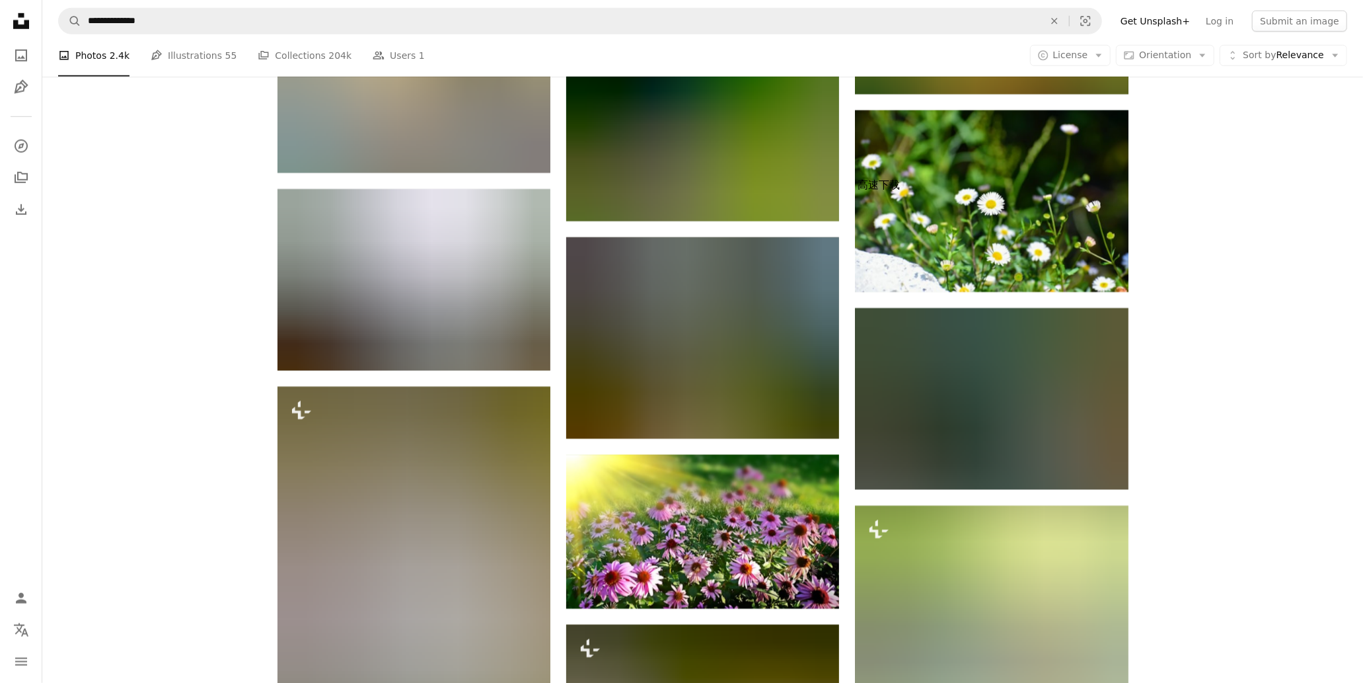
scroll to position [21437, 0]
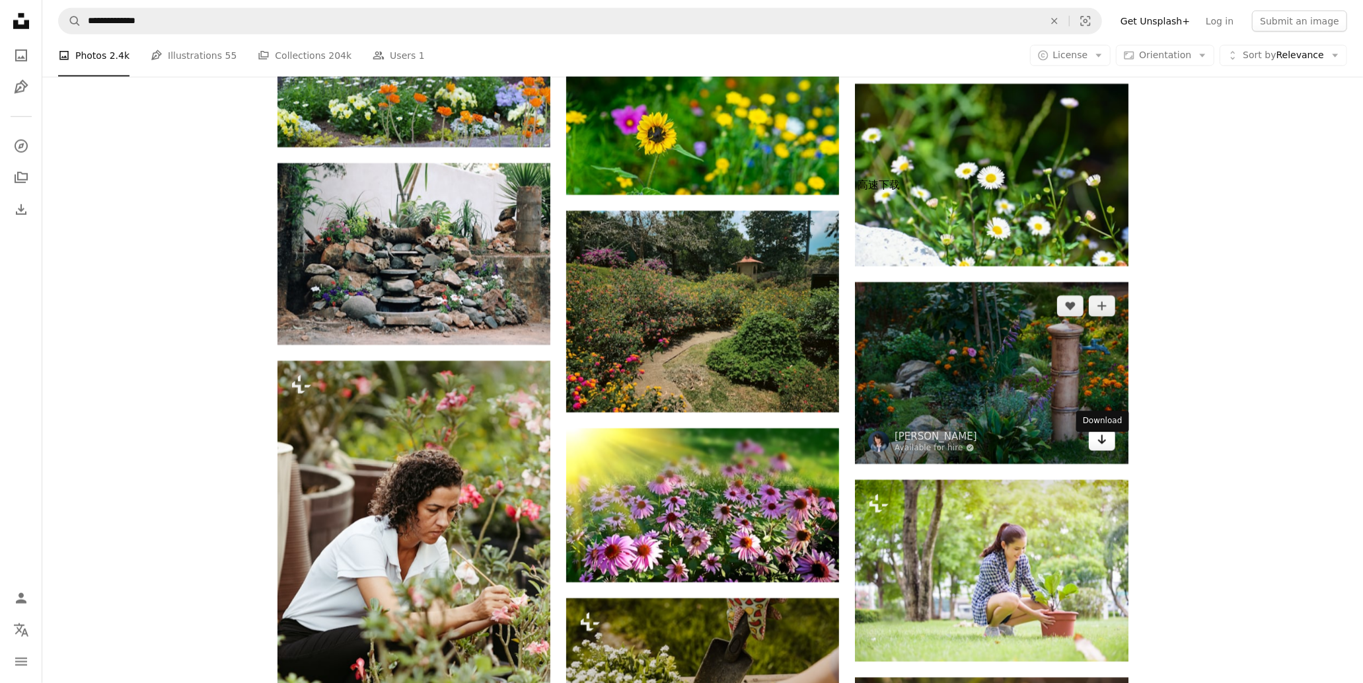
click at [1105, 444] on icon "Arrow pointing down" at bounding box center [1102, 439] width 11 height 16
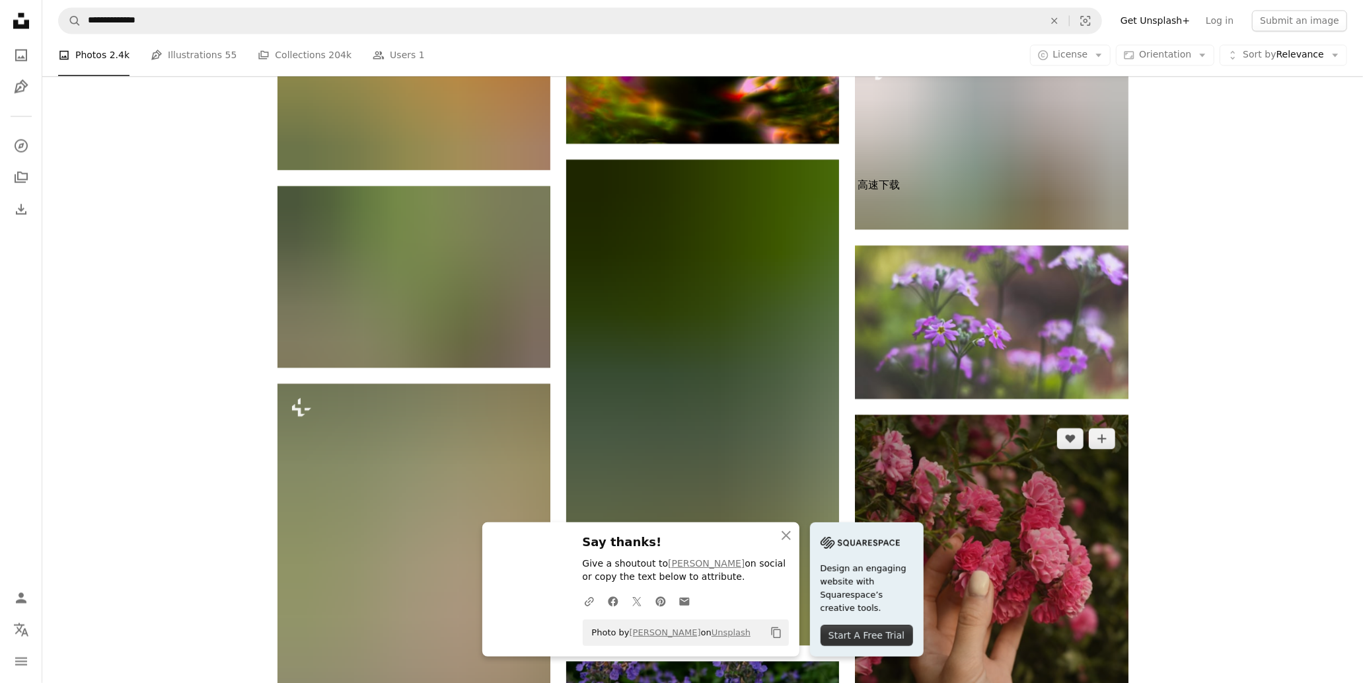
scroll to position [22465, 0]
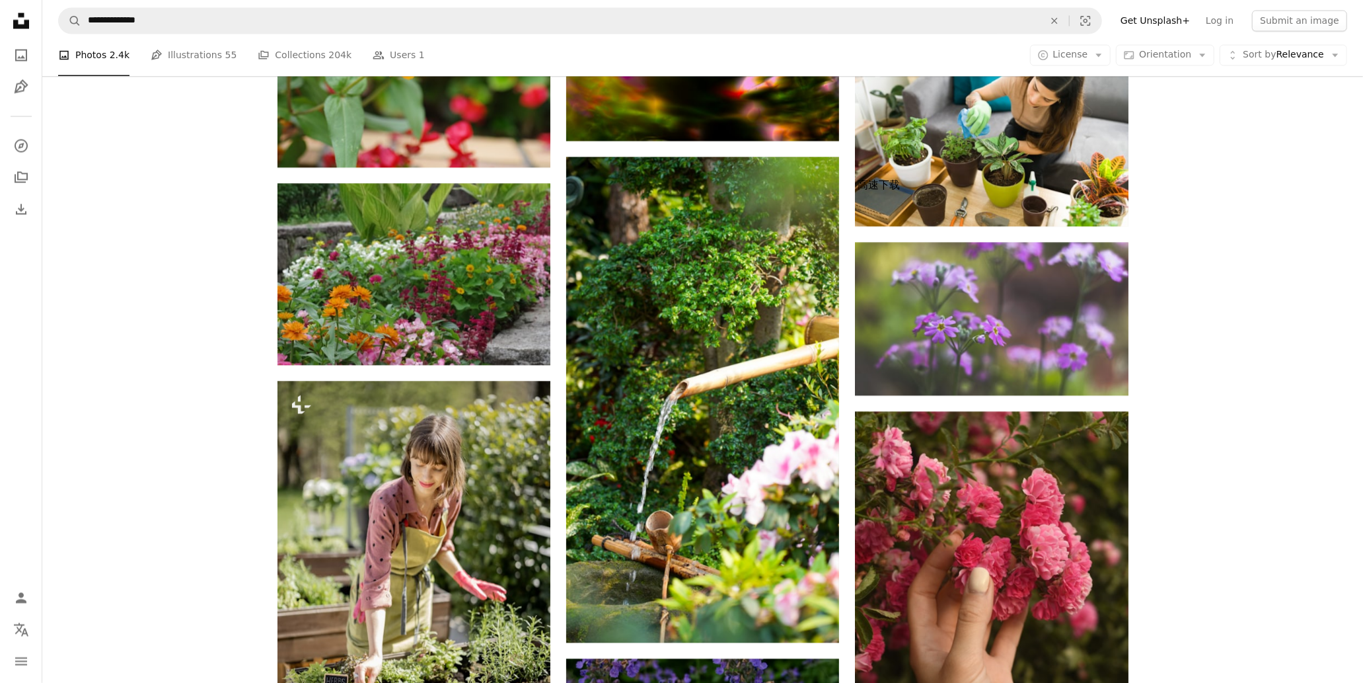
drag, startPoint x: 1249, startPoint y: 533, endPoint x: 1197, endPoint y: 513, distance: 55.8
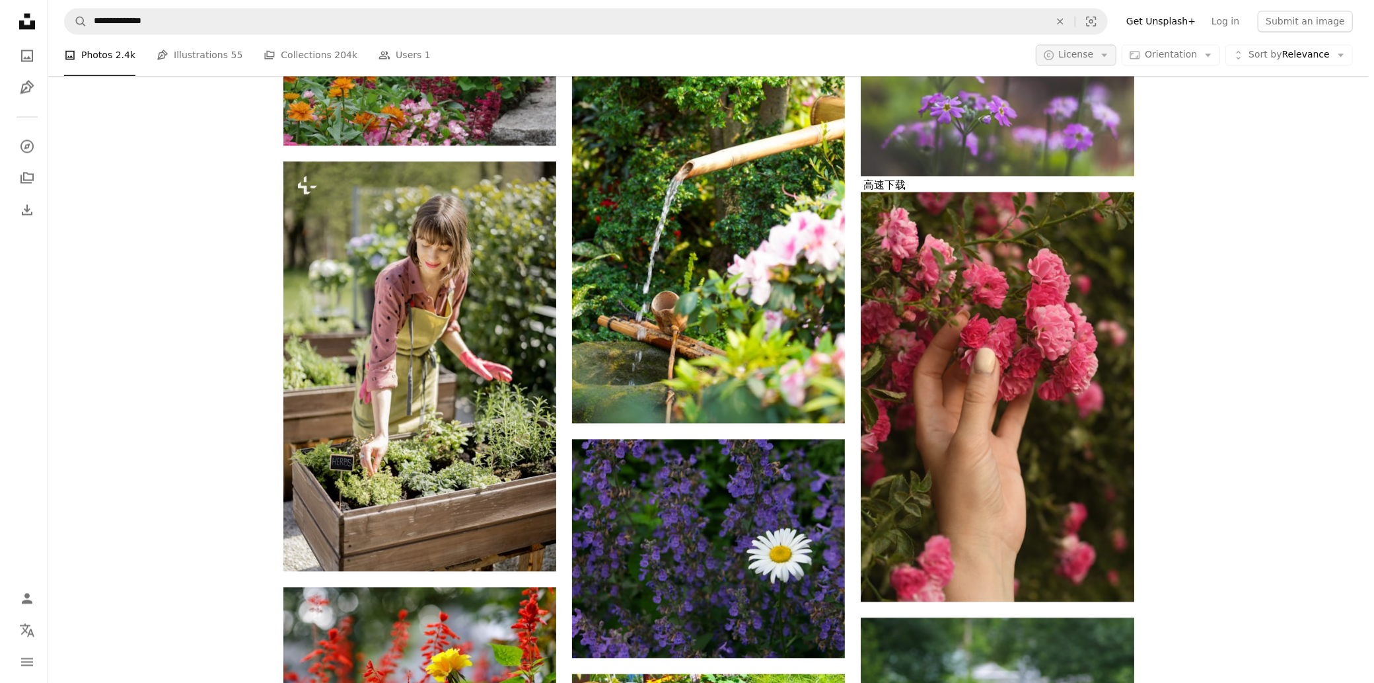
scroll to position [0, 0]
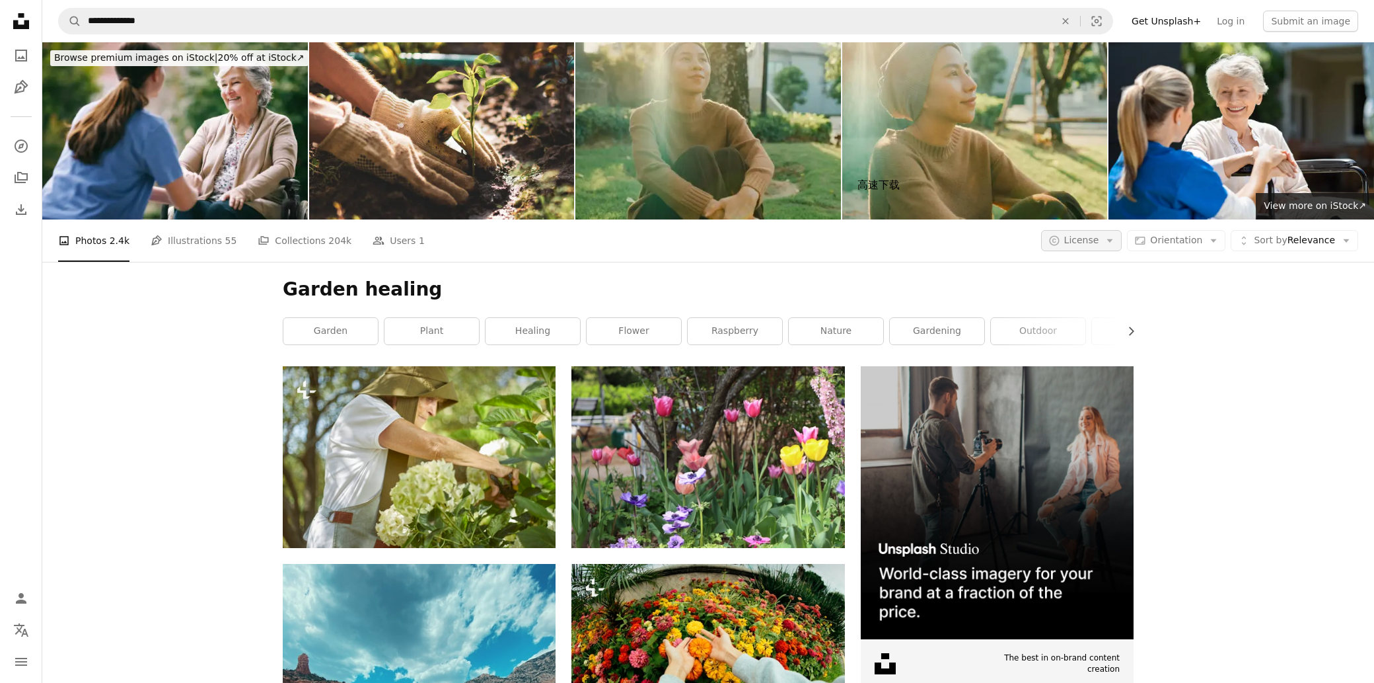
click at [1104, 235] on icon "Arrow down" at bounding box center [1110, 241] width 12 height 12
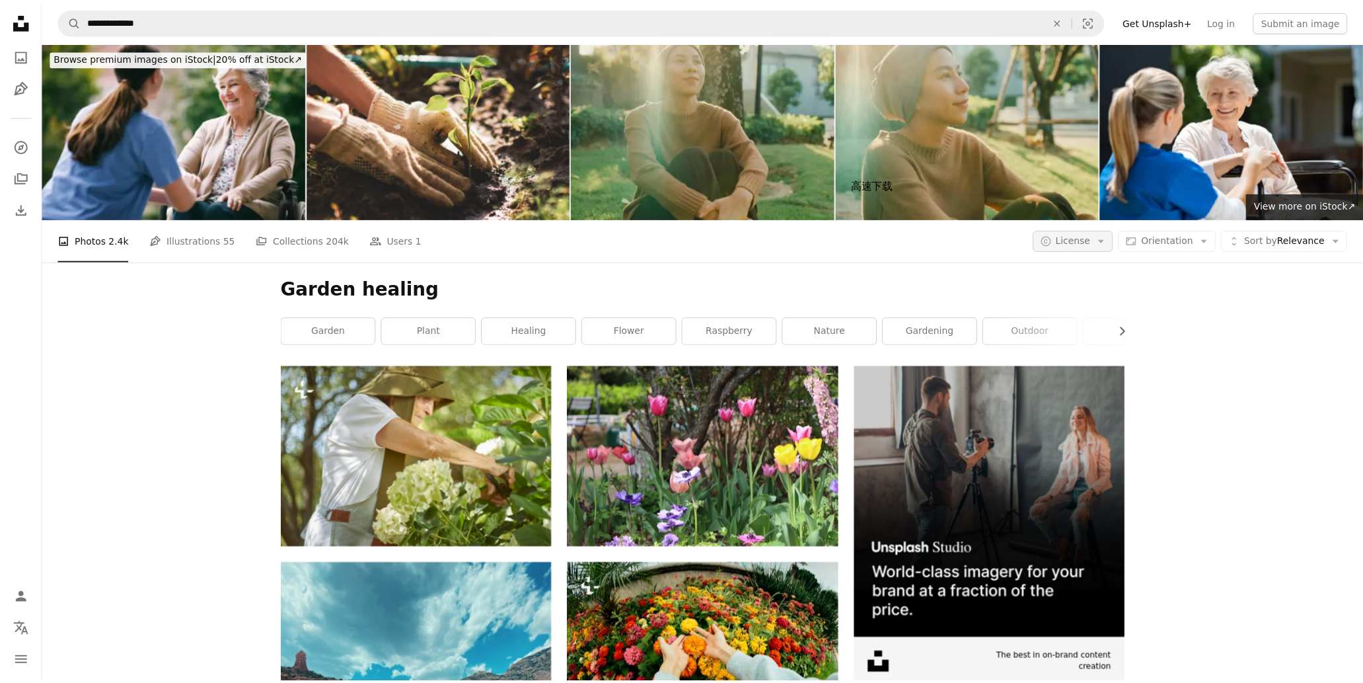
scroll to position [22685, 0]
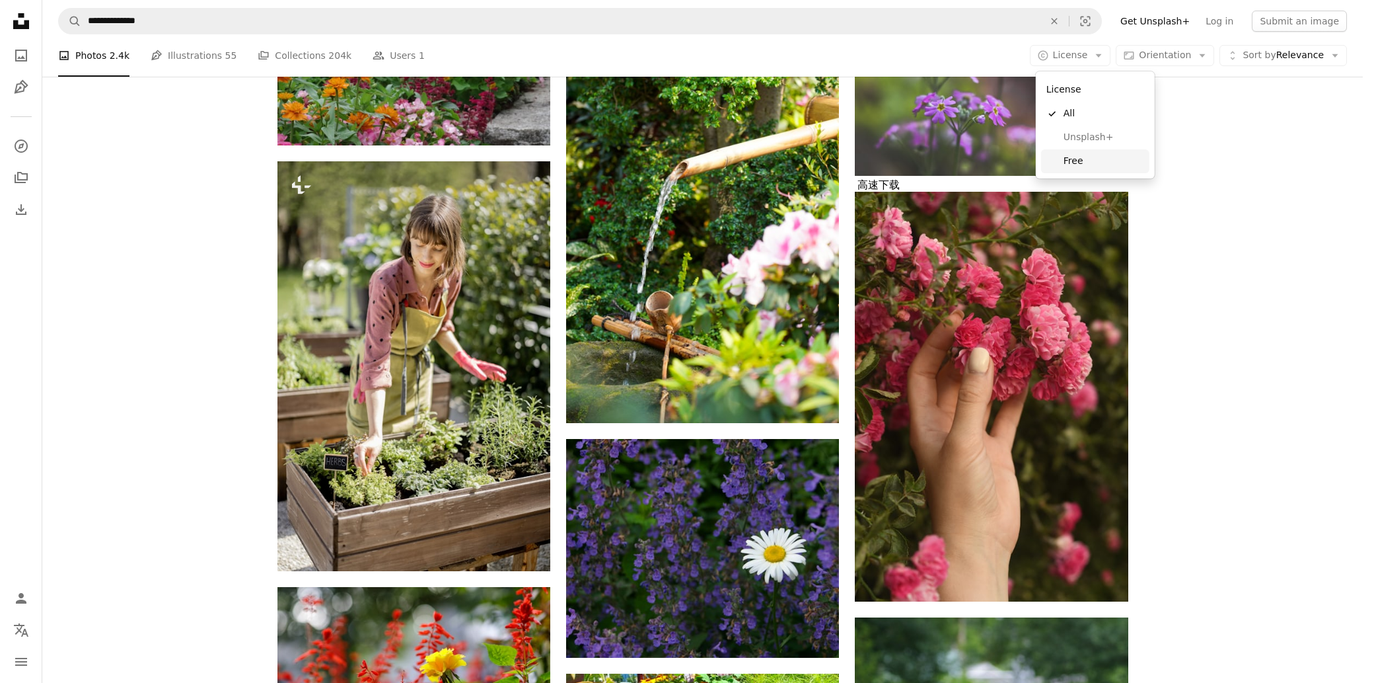
click at [1080, 163] on span "Free" at bounding box center [1104, 161] width 81 height 13
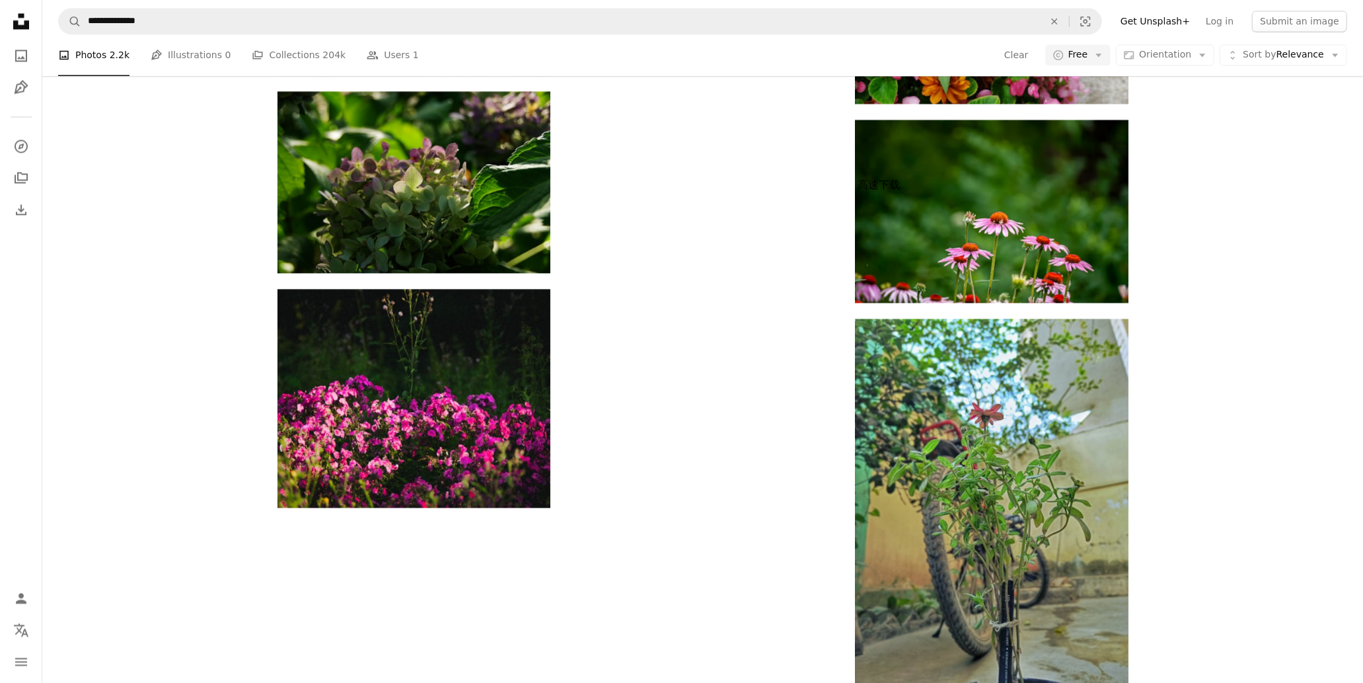
scroll to position [12774, 0]
